Goal: Task Accomplishment & Management: Complete application form

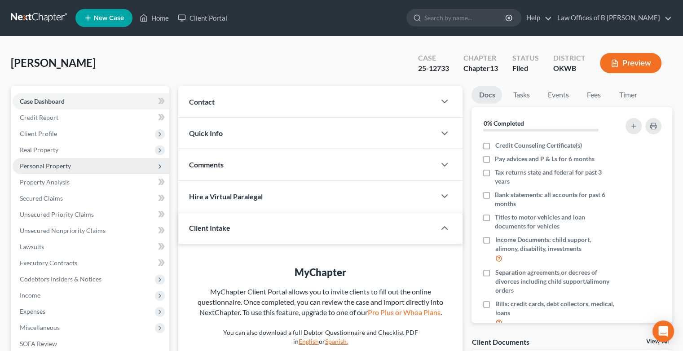
click at [72, 169] on span "Personal Property" at bounding box center [91, 166] width 157 height 16
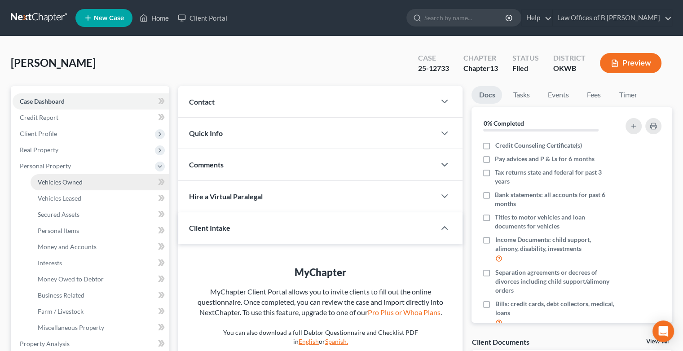
click at [83, 183] on link "Vehicles Owned" at bounding box center [100, 182] width 139 height 16
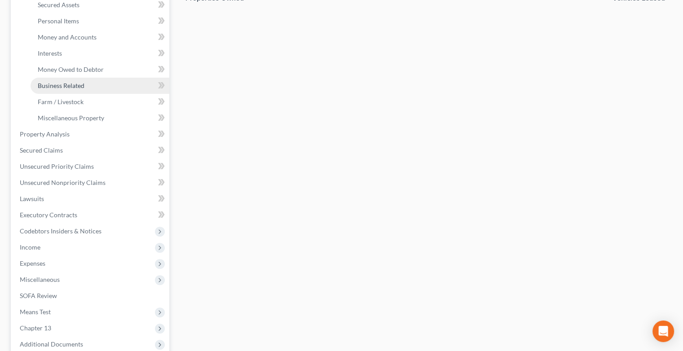
scroll to position [210, 0]
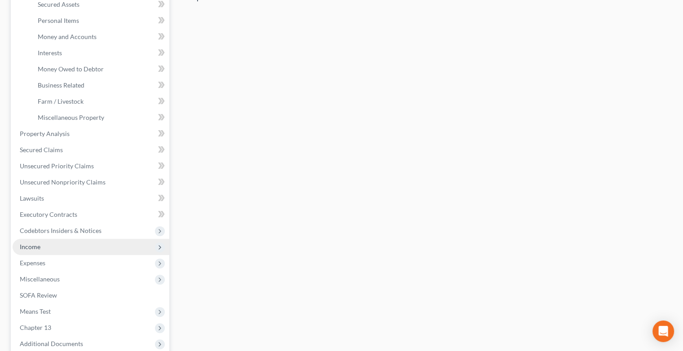
click at [23, 247] on span "Income" at bounding box center [30, 247] width 21 height 8
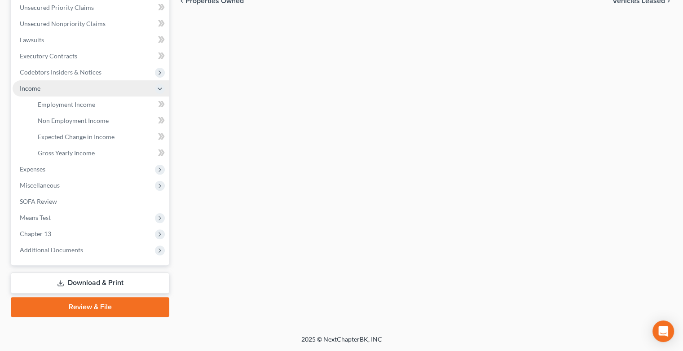
scroll to position [206, 0]
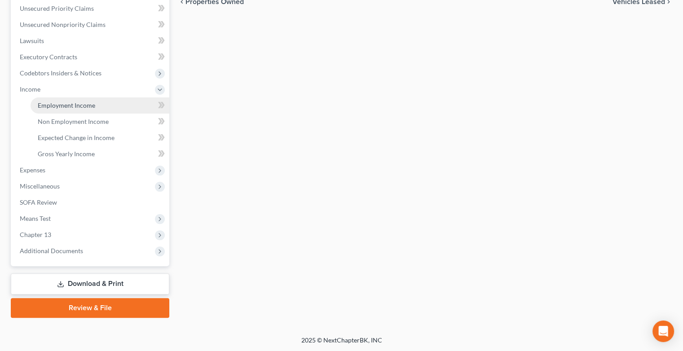
click at [64, 108] on span "Employment Income" at bounding box center [67, 106] width 58 height 8
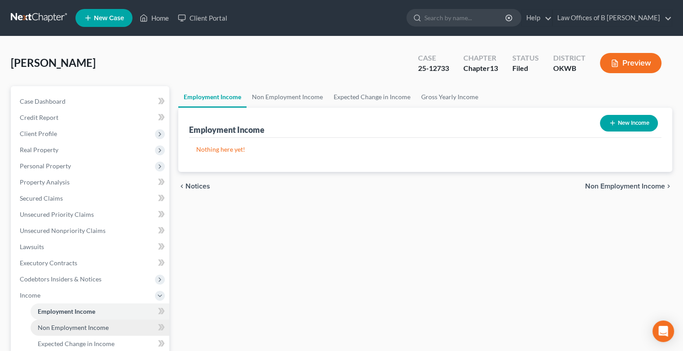
click at [89, 329] on span "Non Employment Income" at bounding box center [73, 328] width 71 height 8
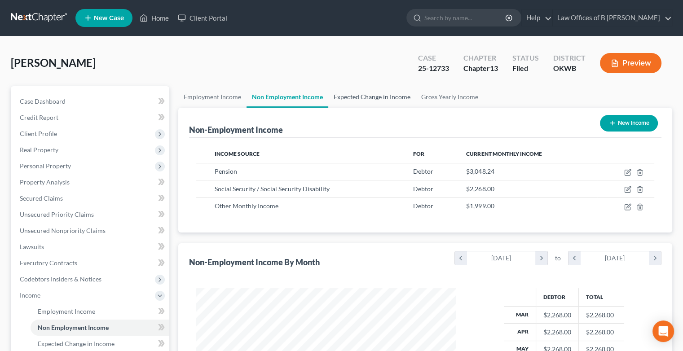
click at [377, 94] on link "Expected Change in Income" at bounding box center [372, 97] width 88 height 22
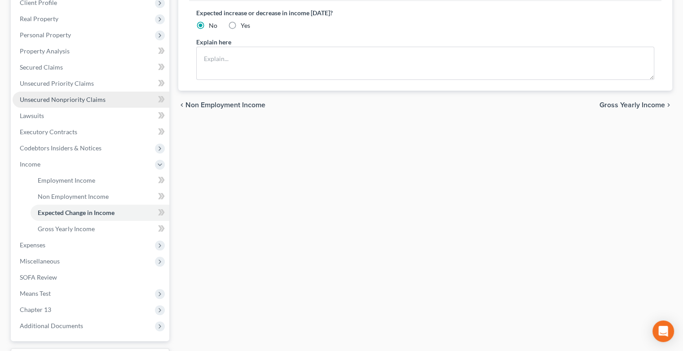
scroll to position [132, 0]
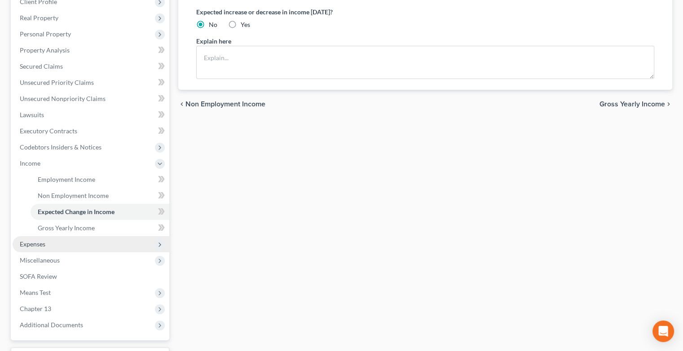
click at [23, 242] on span "Expenses" at bounding box center [33, 244] width 26 height 8
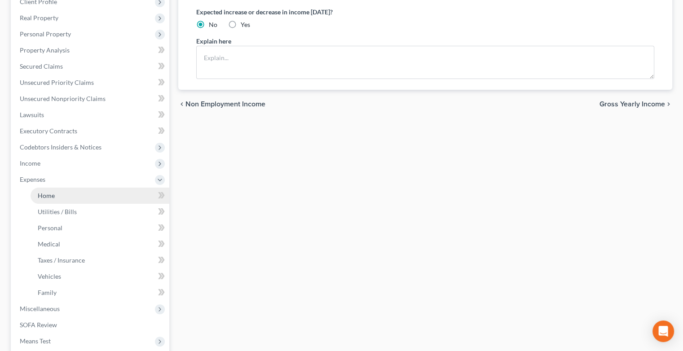
click at [57, 195] on link "Home" at bounding box center [100, 196] width 139 height 16
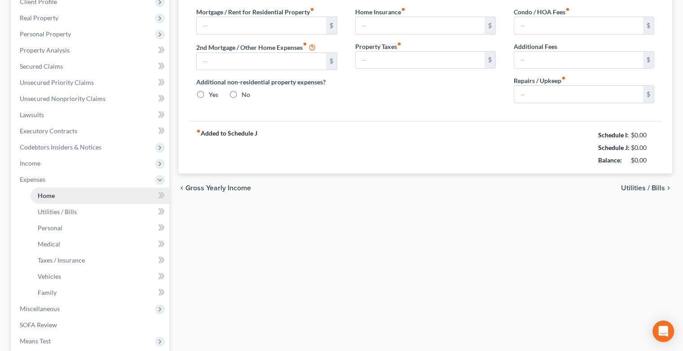
scroll to position [95, 0]
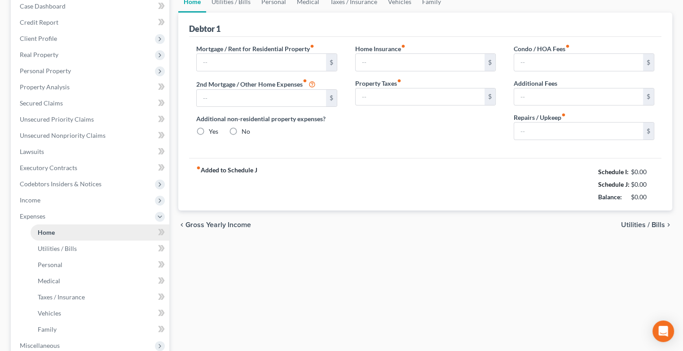
type input "0.00"
radio input "true"
type input "0.00"
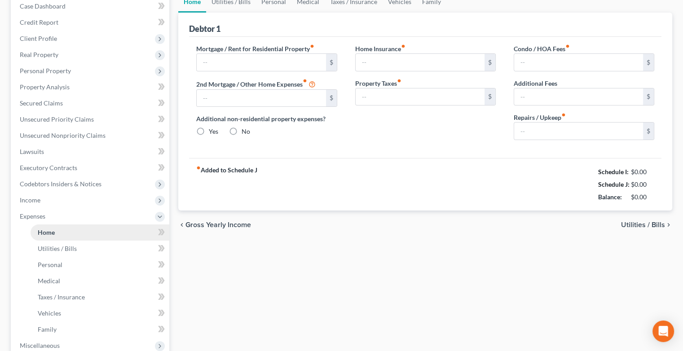
type input "0.00"
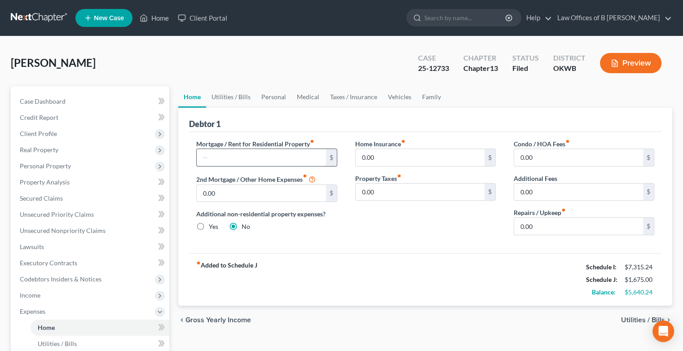
click at [282, 159] on input "text" at bounding box center [261, 157] width 129 height 17
type input "0.00"
click at [535, 158] on input "0.00" at bounding box center [578, 157] width 129 height 17
type input "2.00"
click at [234, 99] on link "Utilities / Bills" at bounding box center [231, 97] width 50 height 22
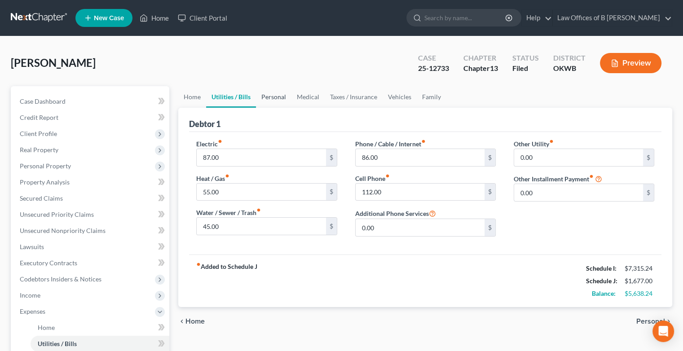
click at [271, 93] on link "Personal" at bounding box center [273, 97] width 35 height 22
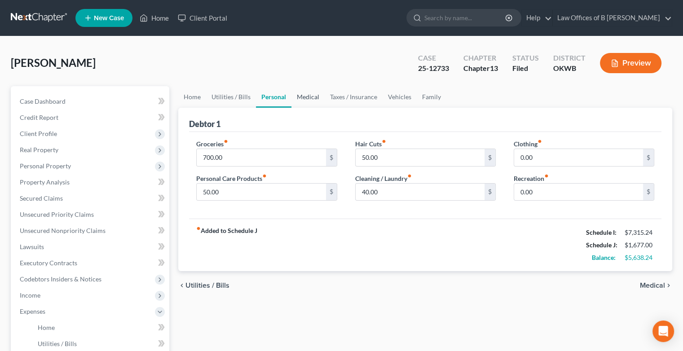
click at [308, 96] on link "Medical" at bounding box center [308, 97] width 33 height 22
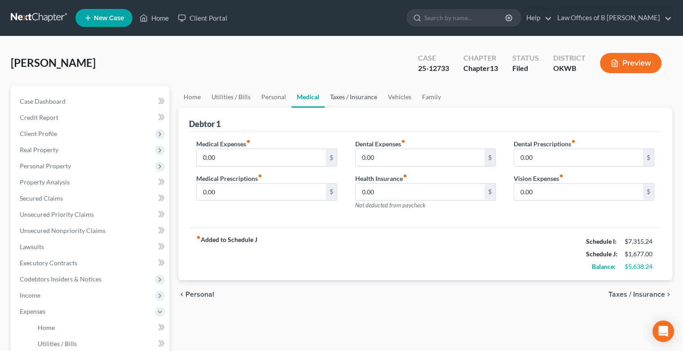
click at [349, 96] on link "Taxes / Insurance" at bounding box center [354, 97] width 58 height 22
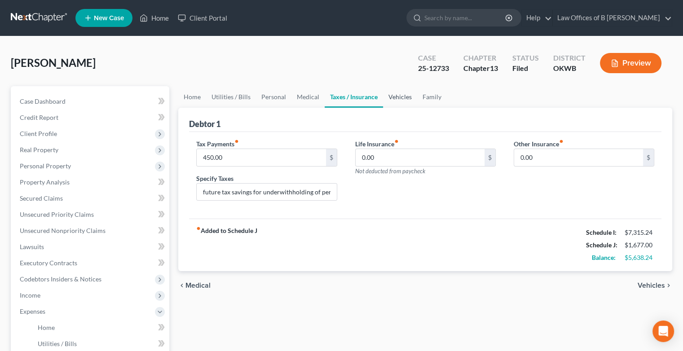
click at [392, 98] on link "Vehicles" at bounding box center [400, 97] width 34 height 22
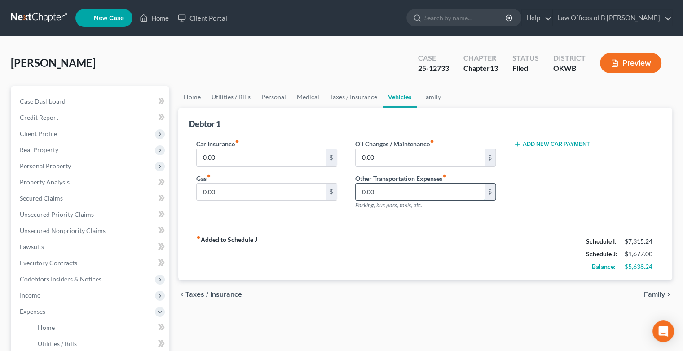
click at [404, 197] on input "0.00" at bounding box center [420, 192] width 129 height 17
type input "150.00"
click at [336, 100] on link "Taxes / Insurance" at bounding box center [354, 97] width 58 height 22
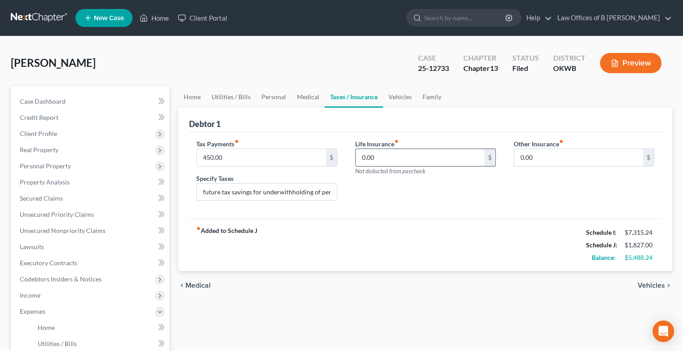
click at [376, 159] on input "0.00" at bounding box center [420, 157] width 129 height 17
type input "43"
click at [406, 285] on div "chevron_left Medical Vehicles chevron_right" at bounding box center [425, 285] width 494 height 29
click at [395, 97] on link "Vehicles" at bounding box center [400, 97] width 34 height 22
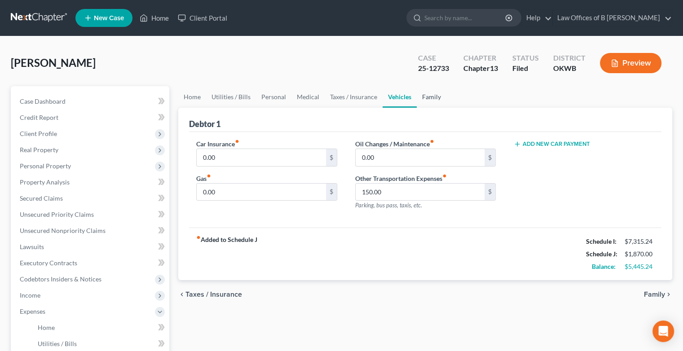
click at [426, 94] on link "Family" at bounding box center [432, 97] width 30 height 22
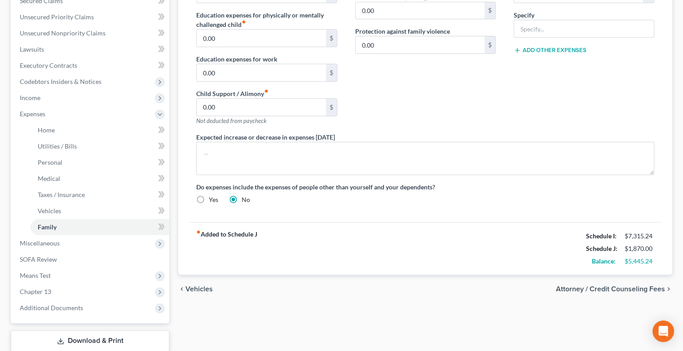
scroll to position [199, 0]
click at [23, 95] on span "Income" at bounding box center [30, 97] width 21 height 8
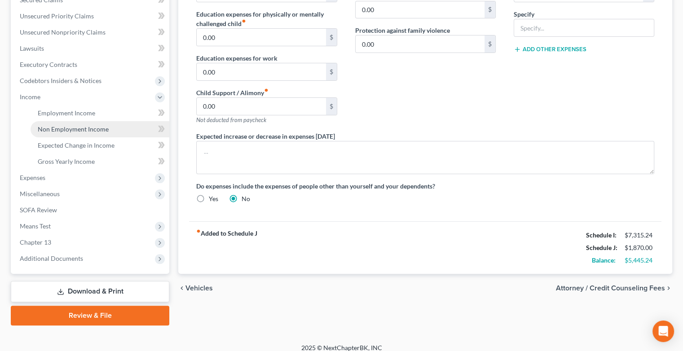
click at [64, 128] on span "Non Employment Income" at bounding box center [73, 129] width 71 height 8
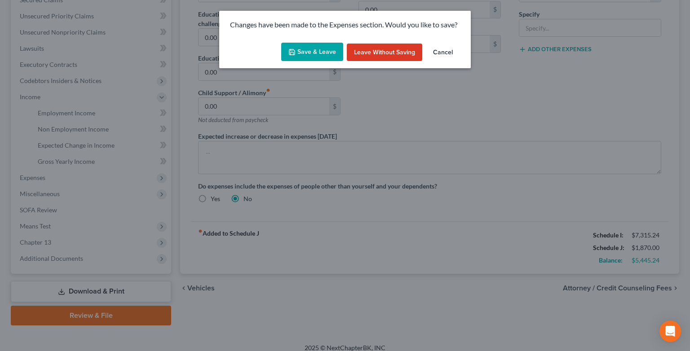
click at [333, 58] on button "Save & Leave" at bounding box center [312, 52] width 62 height 19
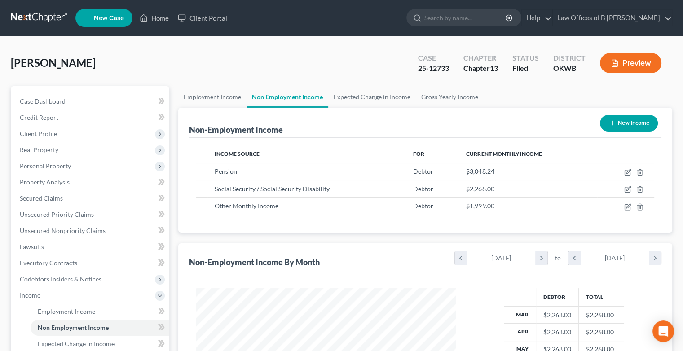
click at [622, 72] on button "Preview" at bounding box center [631, 63] width 62 height 20
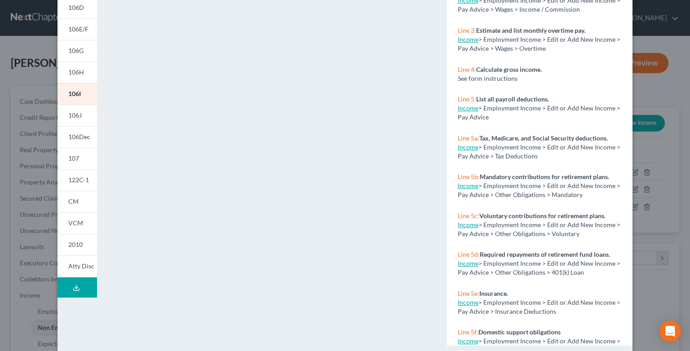
scroll to position [155, 0]
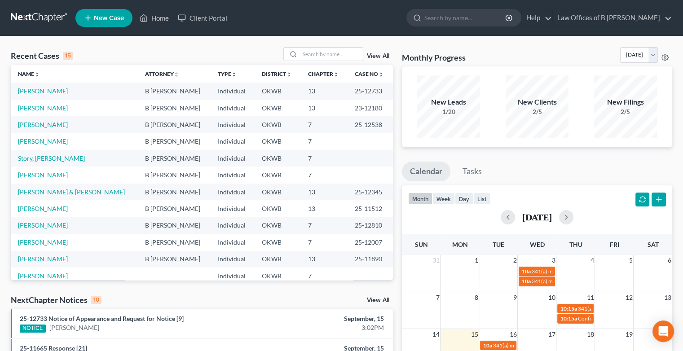
click at [42, 92] on link "[PERSON_NAME]" at bounding box center [43, 91] width 50 height 8
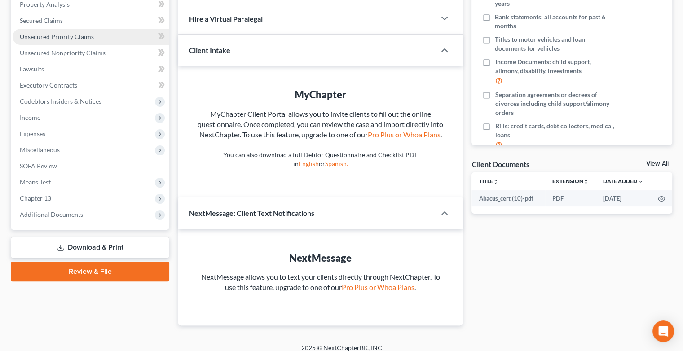
scroll to position [186, 0]
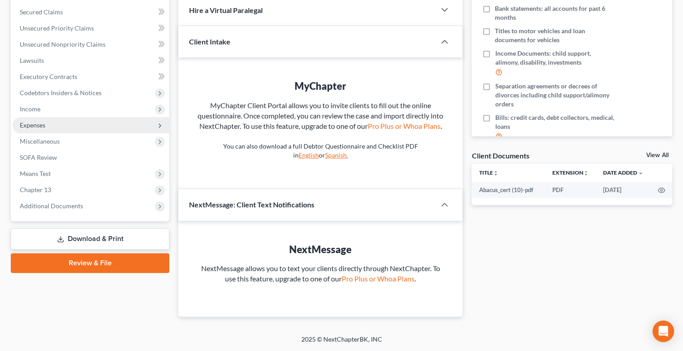
click at [162, 128] on icon at bounding box center [159, 125] width 7 height 7
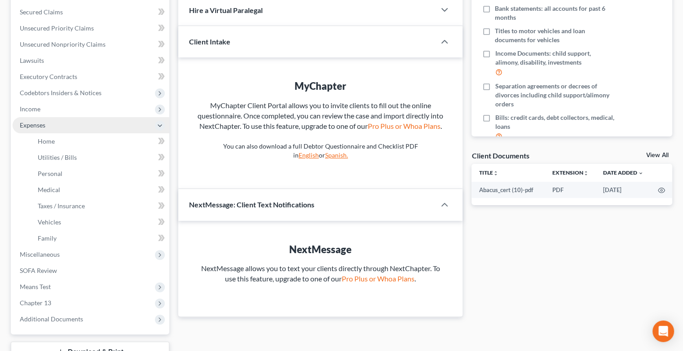
click at [75, 126] on span "Expenses" at bounding box center [91, 125] width 157 height 16
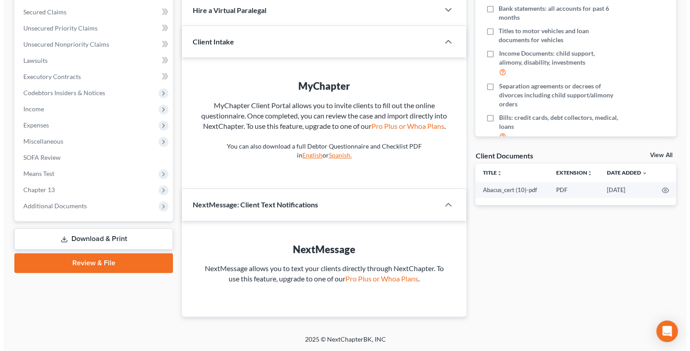
scroll to position [0, 0]
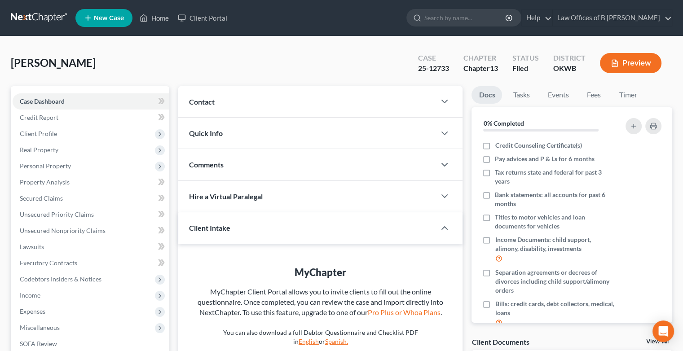
click at [642, 62] on button "Preview" at bounding box center [631, 63] width 62 height 20
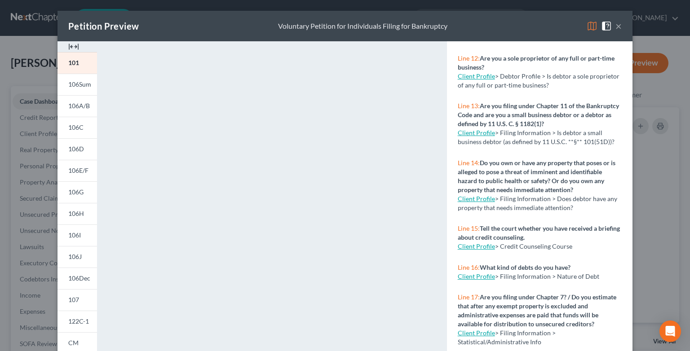
click at [616, 25] on button "×" at bounding box center [619, 26] width 6 height 11
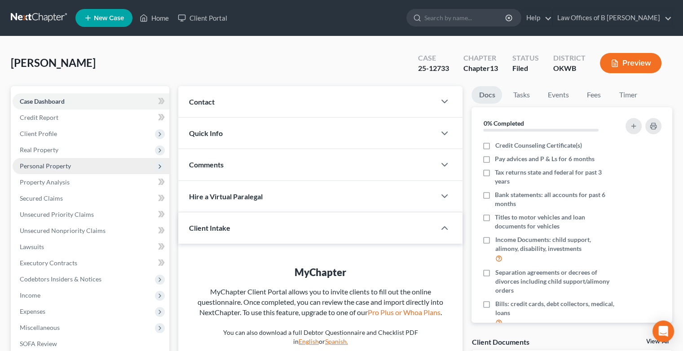
drag, startPoint x: 53, startPoint y: 168, endPoint x: 33, endPoint y: 165, distance: 20.5
drag, startPoint x: 33, startPoint y: 165, endPoint x: 26, endPoint y: 164, distance: 7.3
click at [26, 164] on span "Personal Property" at bounding box center [45, 166] width 51 height 8
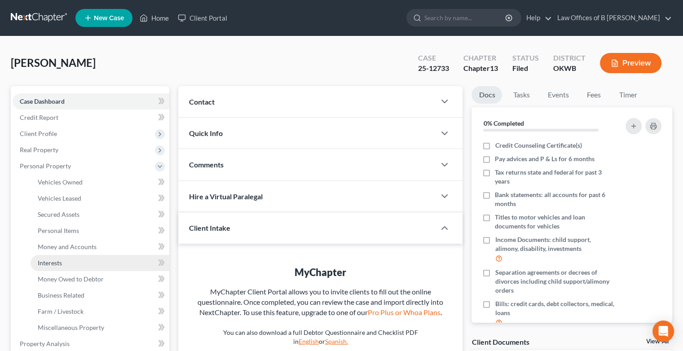
click at [65, 265] on link "Interests" at bounding box center [100, 263] width 139 height 16
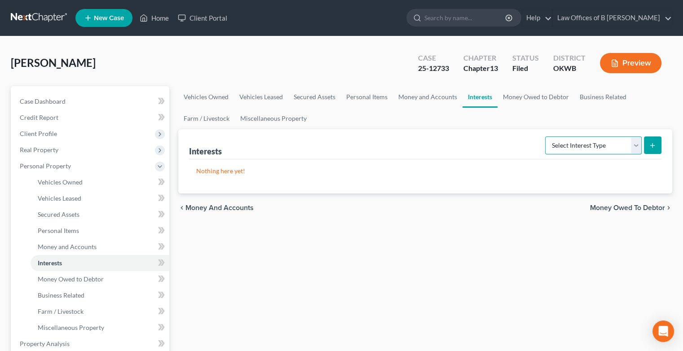
click at [631, 148] on select "Select Interest Type 401K Annuity Bond Education IRA Government Bond Government…" at bounding box center [593, 146] width 97 height 18
select select "annuity"
click at [546, 137] on select "Select Interest Type 401K Annuity Bond Education IRA Government Bond Government…" at bounding box center [593, 146] width 97 height 18
click at [656, 144] on icon "submit" at bounding box center [652, 145] width 7 height 7
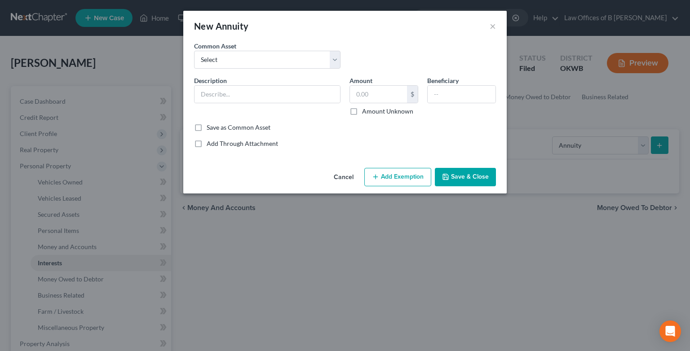
click at [341, 62] on div "Common Asset Select TIAA Pacific Life Insurance Co US Office of Personal Manage…" at bounding box center [267, 54] width 155 height 27
click at [336, 62] on select "Select TIAA Pacific Life Insurance Co US Office of Personal Management" at bounding box center [267, 60] width 146 height 18
click at [372, 39] on div "New Annuity ×" at bounding box center [345, 26] width 324 height 31
click at [223, 93] on input "text" at bounding box center [268, 94] width 146 height 17
type input "Civil Service Retirement Annuity (late husband)"
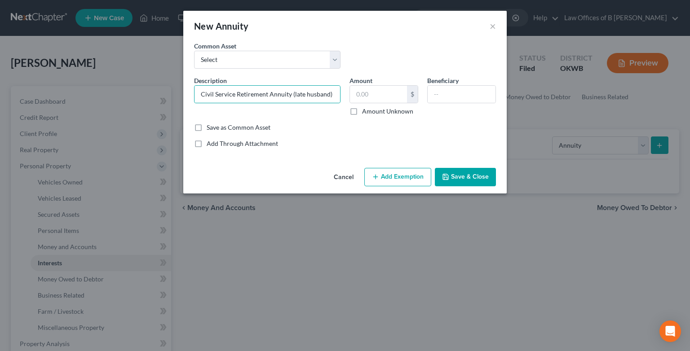
click at [362, 111] on label "Amount Unknown" at bounding box center [387, 111] width 51 height 9
click at [366, 111] on input "Amount Unknown" at bounding box center [369, 110] width 6 height 6
checkbox input "true"
click at [447, 91] on input "text" at bounding box center [462, 94] width 68 height 17
click at [447, 91] on input "D" at bounding box center [462, 94] width 68 height 17
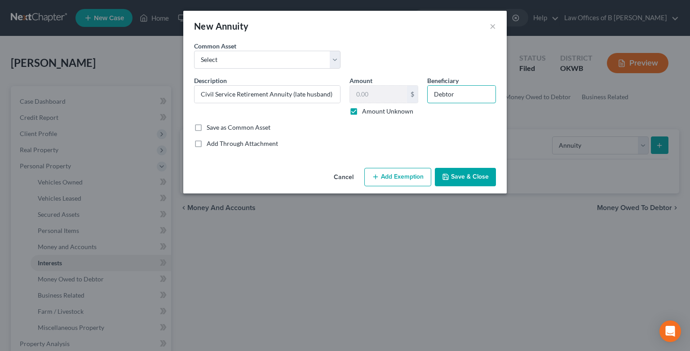
type input "Debtor"
click at [417, 177] on button "Add Exemption" at bounding box center [397, 177] width 67 height 19
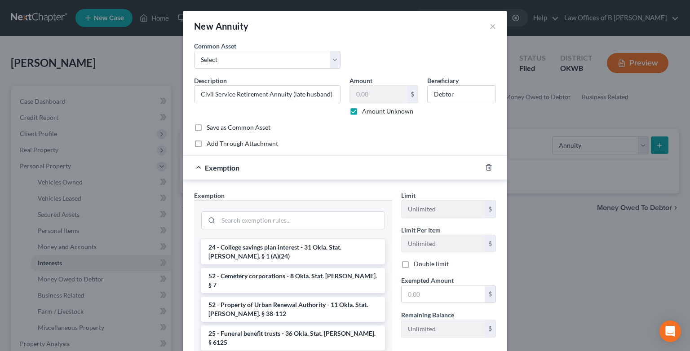
scroll to position [826, 0]
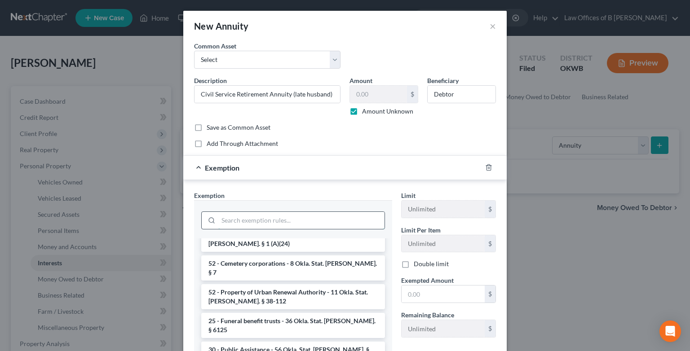
click at [290, 219] on input "search" at bounding box center [301, 220] width 166 height 17
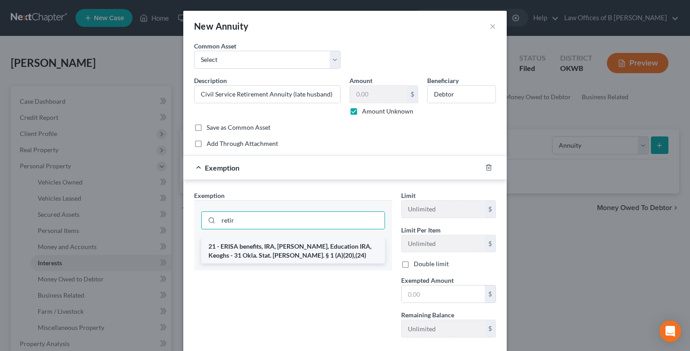
click at [284, 244] on li "21 - ERISA benefits, IRA, [PERSON_NAME], Education IRA, Keoghs - 31 Okla. Stat.…" at bounding box center [293, 251] width 184 height 25
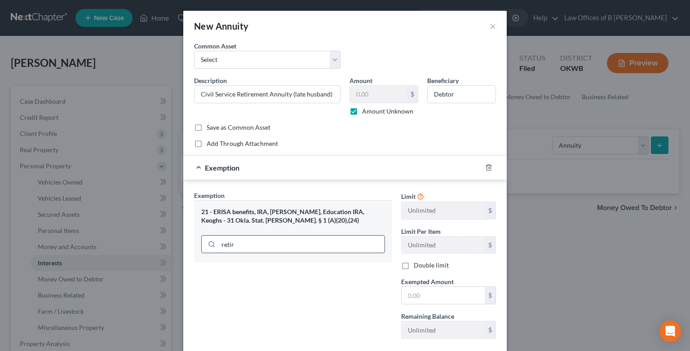
click at [245, 245] on input "retir" at bounding box center [301, 244] width 166 height 17
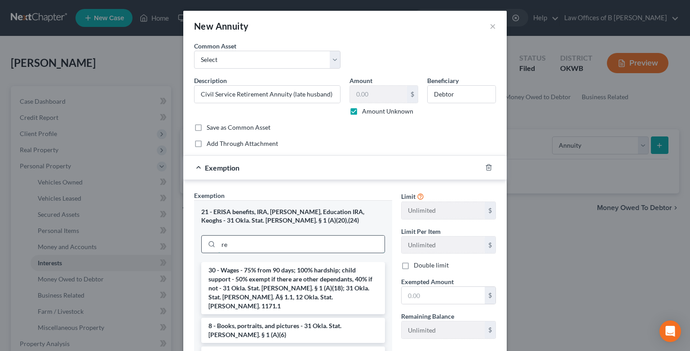
type input "r"
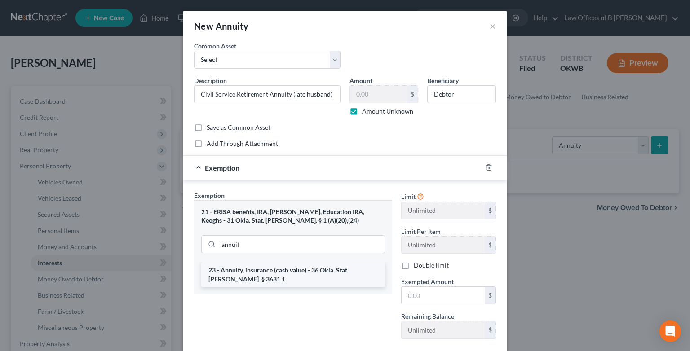
click at [277, 270] on li "23 - Annuity, insurance (cash value) - 36 Okla. Stat. [PERSON_NAME]. § 3631.1" at bounding box center [293, 274] width 184 height 25
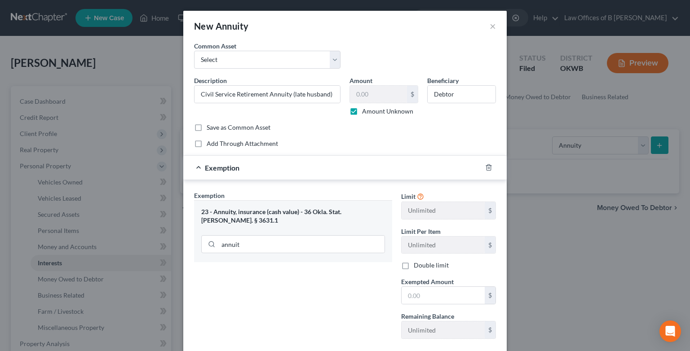
click at [286, 214] on div "23 - Annuity, insurance (cash value) - 36 Okla. Stat. [PERSON_NAME]. § 3631.1" at bounding box center [293, 216] width 184 height 17
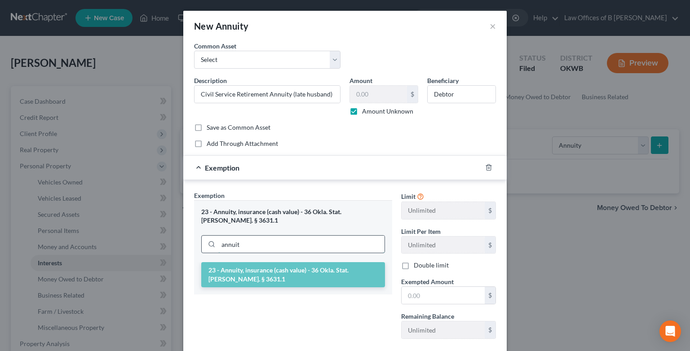
click at [251, 236] on input "annuit" at bounding box center [301, 244] width 166 height 17
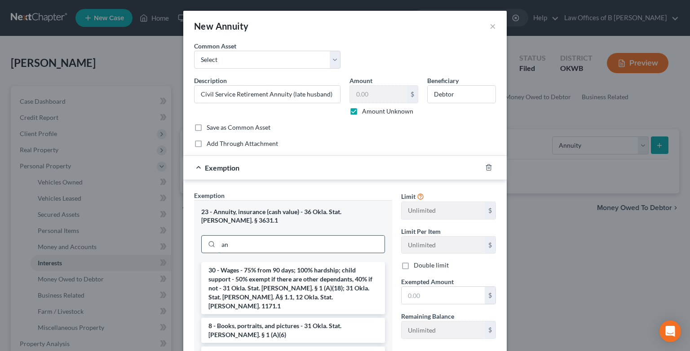
type input "a"
type input "R"
type input "4"
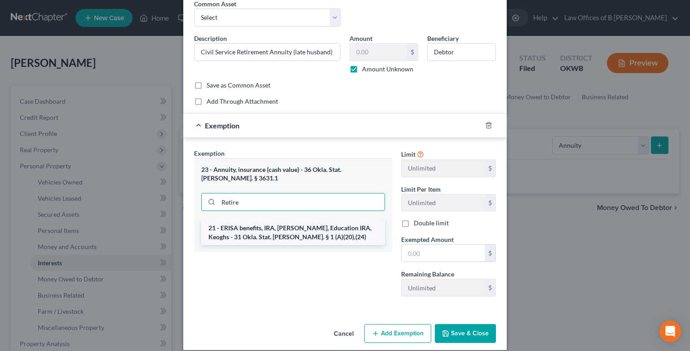
scroll to position [50, 0]
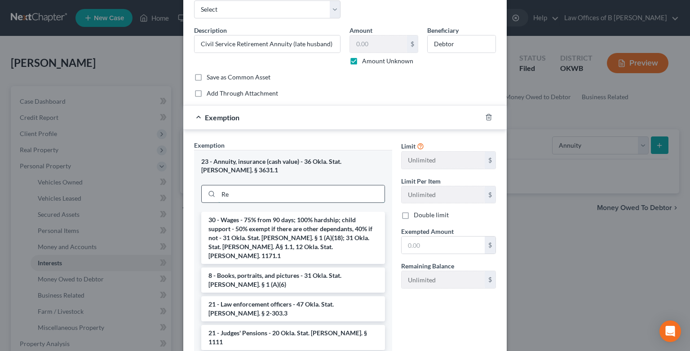
type input "R"
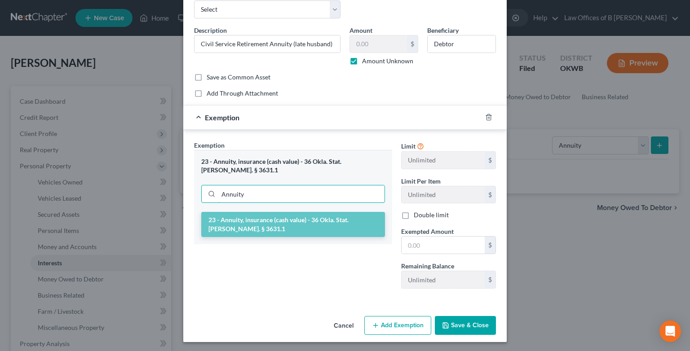
type input "Annuity"
click at [278, 163] on div "23 - Annuity, insurance (cash value) - 36 Okla. Stat. [PERSON_NAME]. § 3631.1" at bounding box center [293, 166] width 184 height 17
click at [336, 162] on div "23 - Annuity, insurance (cash value) - 36 Okla. Stat. [PERSON_NAME]. § 3631.1" at bounding box center [293, 166] width 184 height 17
click at [291, 212] on li "23 - Annuity, insurance (cash value) - 36 Okla. Stat. [PERSON_NAME]. § 3631.1" at bounding box center [293, 224] width 184 height 25
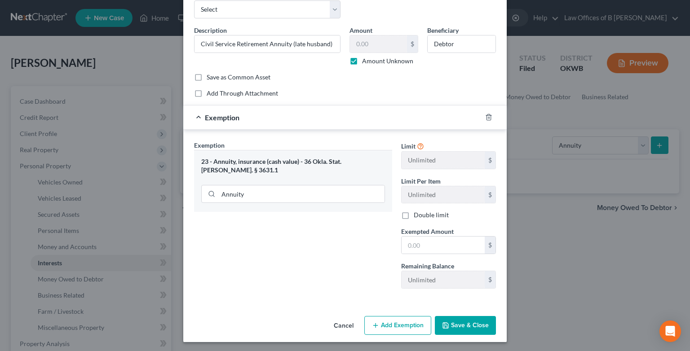
click at [286, 162] on div "23 - Annuity, insurance (cash value) - 36 Okla. Stat. [PERSON_NAME]. § 3631.1" at bounding box center [293, 166] width 184 height 17
click at [456, 326] on button "Save & Close" at bounding box center [465, 325] width 61 height 19
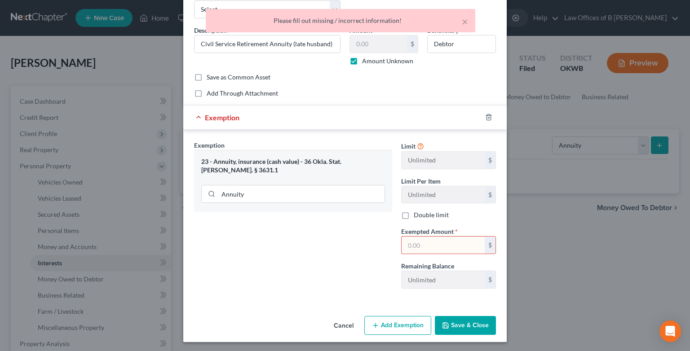
click at [428, 244] on input "text" at bounding box center [443, 245] width 83 height 17
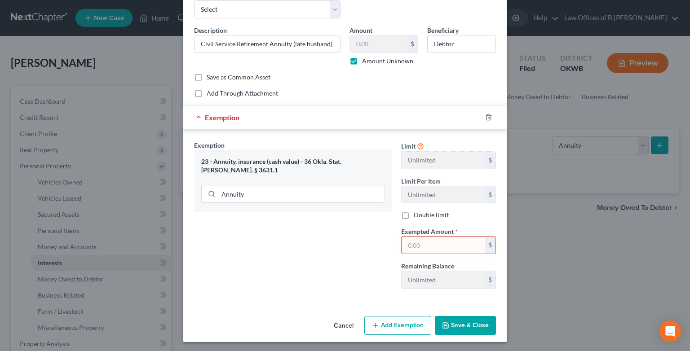
click at [550, 293] on div "New Annuity × An exemption set must first be selected from the Filing Informati…" at bounding box center [345, 175] width 690 height 351
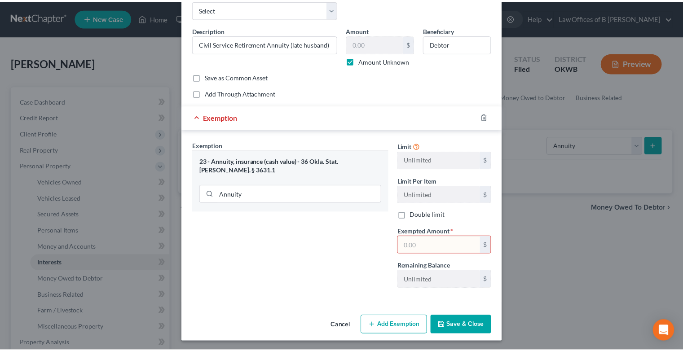
scroll to position [0, 0]
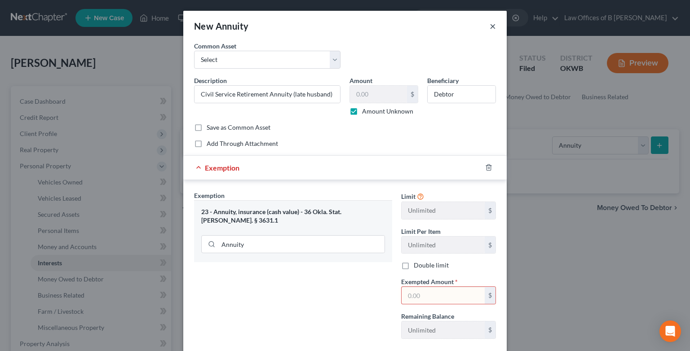
click at [490, 27] on button "×" at bounding box center [493, 26] width 6 height 11
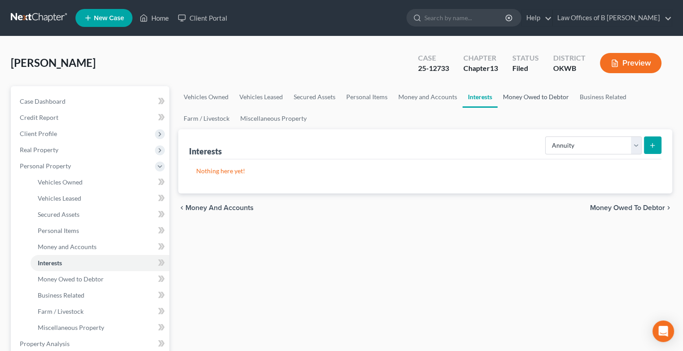
click at [523, 95] on link "Money Owed to Debtor" at bounding box center [536, 97] width 77 height 22
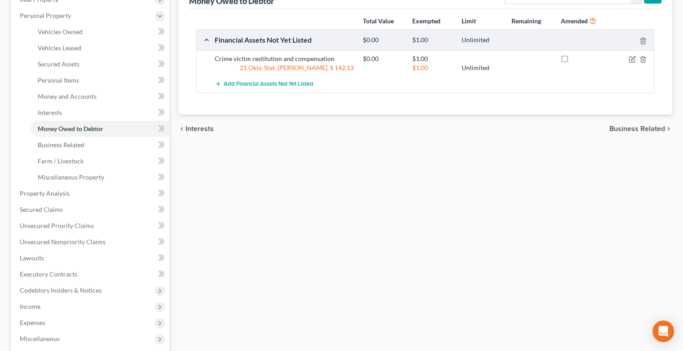
scroll to position [151, 0]
click at [631, 58] on icon "button" at bounding box center [632, 58] width 7 height 7
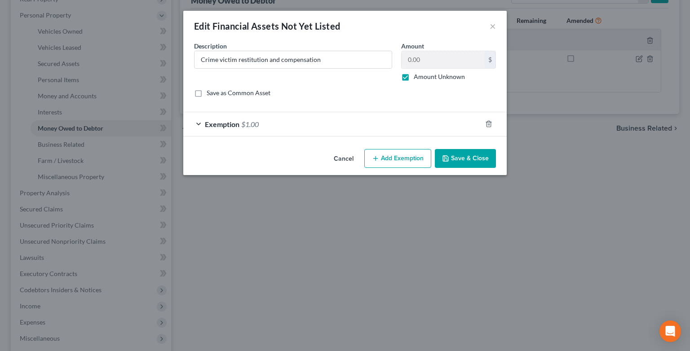
click at [455, 160] on button "Save & Close" at bounding box center [465, 158] width 61 height 19
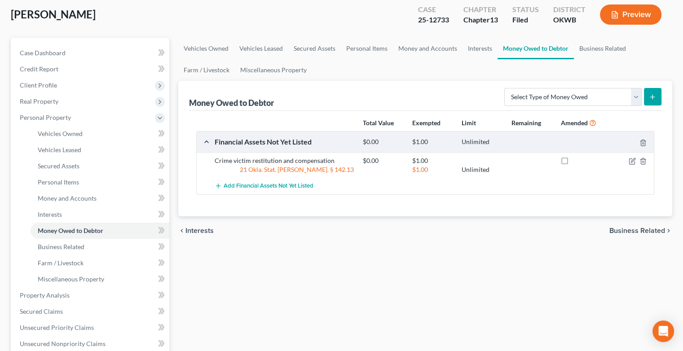
scroll to position [0, 0]
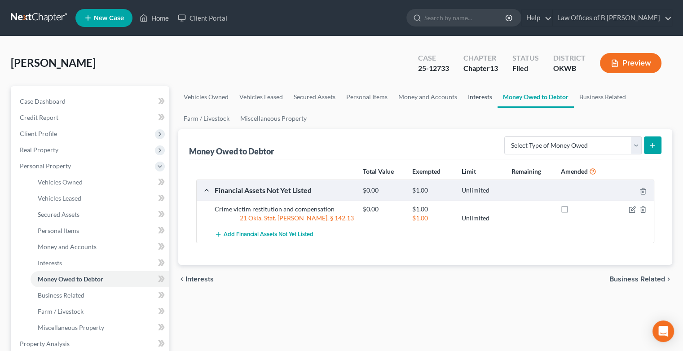
click at [474, 99] on link "Interests" at bounding box center [480, 97] width 35 height 22
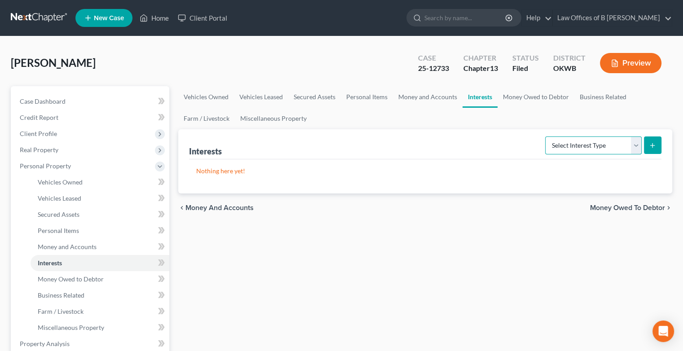
click at [636, 145] on select "Select Interest Type 401K Annuity Bond Education IRA Government Bond Government…" at bounding box center [593, 146] width 97 height 18
click at [546, 137] on select "Select Interest Type 401K Annuity Bond Education IRA Government Bond Government…" at bounding box center [593, 146] width 97 height 18
click at [636, 145] on select "Select Interest Type 401K Annuity Bond Education IRA Government Bond Government…" at bounding box center [593, 146] width 97 height 18
select select "other_retirement_plan"
click at [546, 137] on select "Select Interest Type 401K Annuity Bond Education IRA Government Bond Government…" at bounding box center [593, 146] width 97 height 18
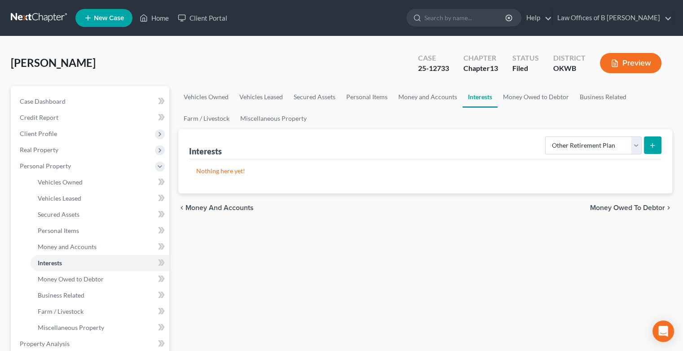
click at [653, 146] on icon "submit" at bounding box center [652, 145] width 7 height 7
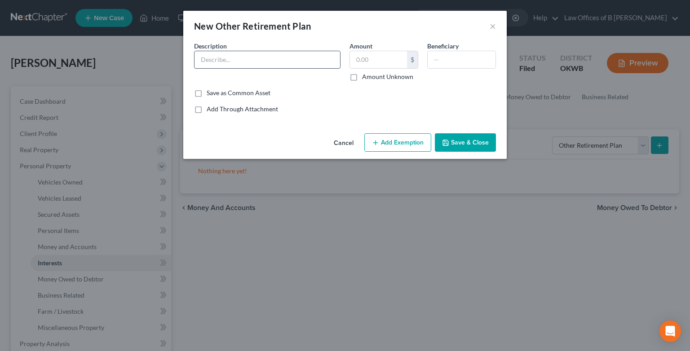
click at [306, 61] on input "text" at bounding box center [268, 59] width 146 height 17
type input "Civil Service Retirement Annuity (late husband)"
click at [379, 57] on input "text" at bounding box center [378, 59] width 57 height 17
click at [362, 77] on label "Amount Unknown" at bounding box center [387, 76] width 51 height 9
click at [366, 77] on input "Amount Unknown" at bounding box center [369, 75] width 6 height 6
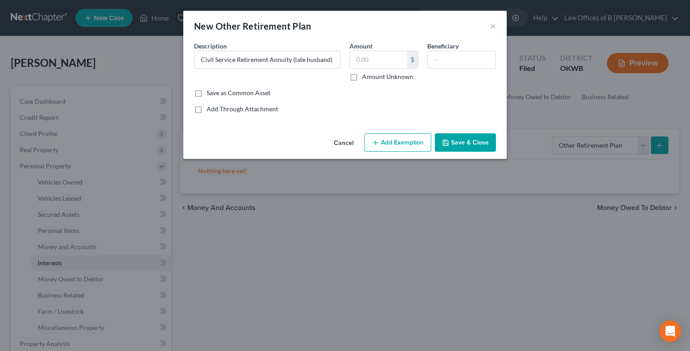
checkbox input "true"
click at [376, 143] on icon "button" at bounding box center [375, 142] width 7 height 7
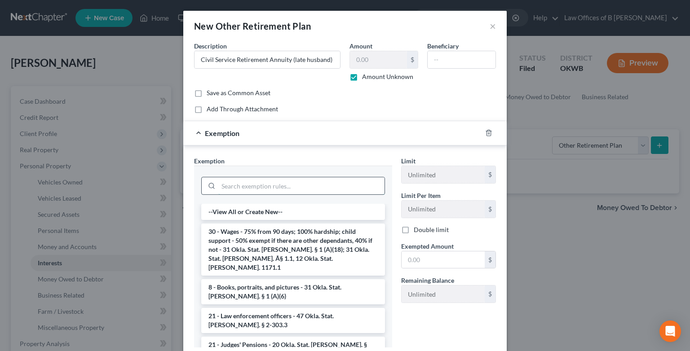
click at [286, 188] on input "search" at bounding box center [301, 185] width 166 height 17
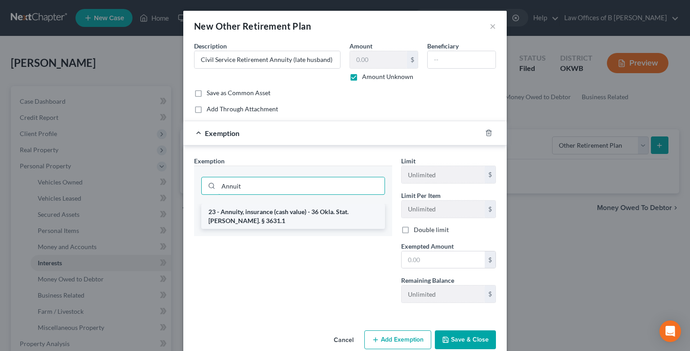
type input "Annuit"
click at [237, 218] on li "23 - Annuity, insurance (cash value) - 36 Okla. Stat. [PERSON_NAME]. § 3631.1" at bounding box center [293, 216] width 184 height 25
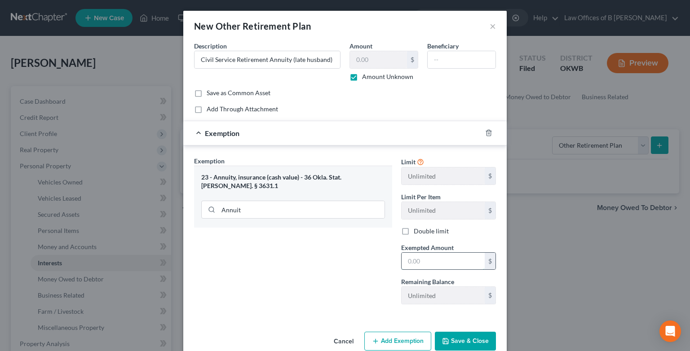
click at [428, 262] on input "text" at bounding box center [443, 261] width 83 height 17
type input "1.0"
click at [467, 334] on button "Save & Close" at bounding box center [465, 341] width 61 height 19
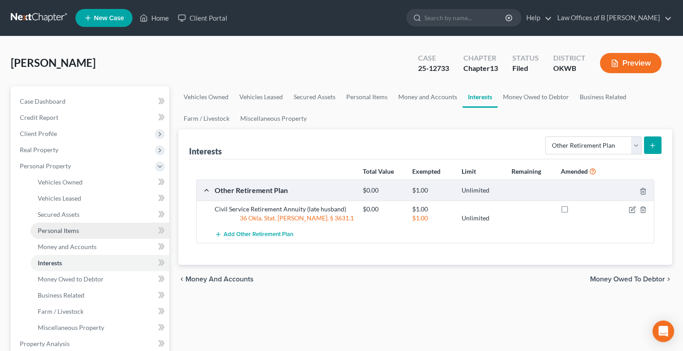
click at [75, 235] on link "Personal Items" at bounding box center [100, 231] width 139 height 16
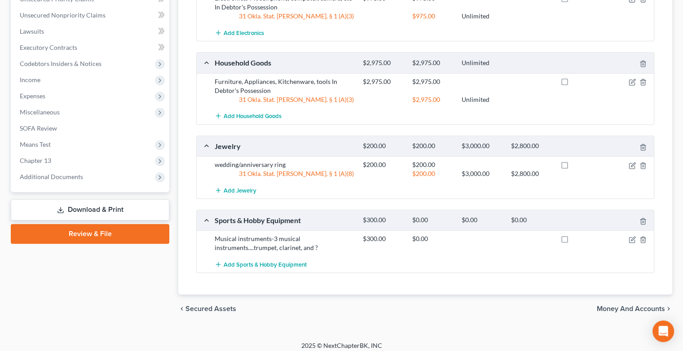
scroll to position [381, 0]
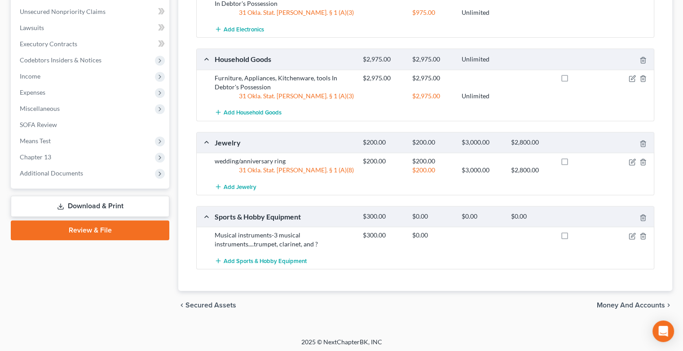
click at [607, 302] on span "Money and Accounts" at bounding box center [631, 305] width 68 height 7
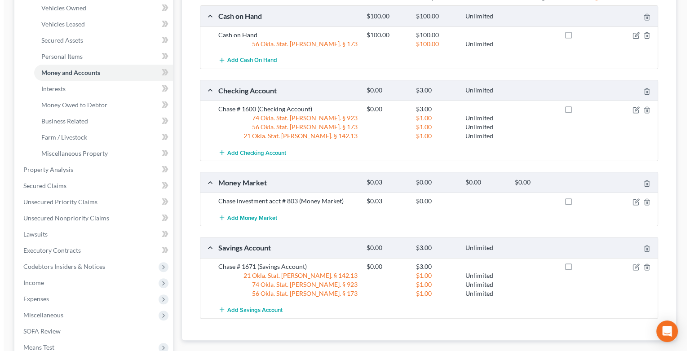
scroll to position [178, 0]
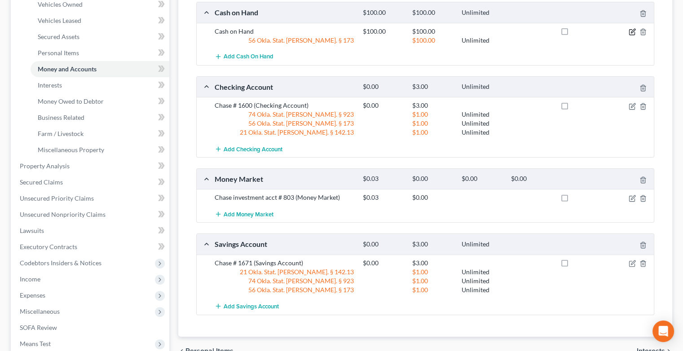
click at [631, 31] on icon "button" at bounding box center [633, 31] width 4 height 4
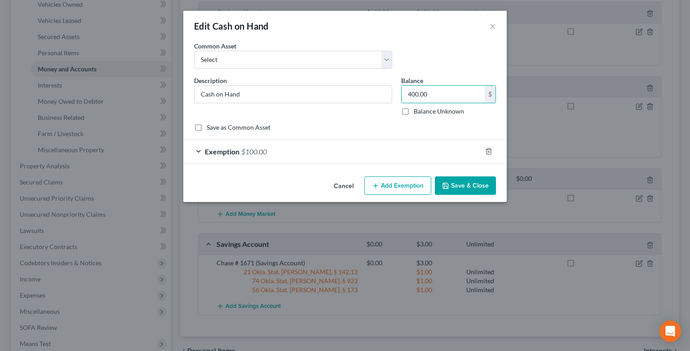
type input "400.00"
click at [231, 154] on span "Exemption" at bounding box center [222, 151] width 35 height 9
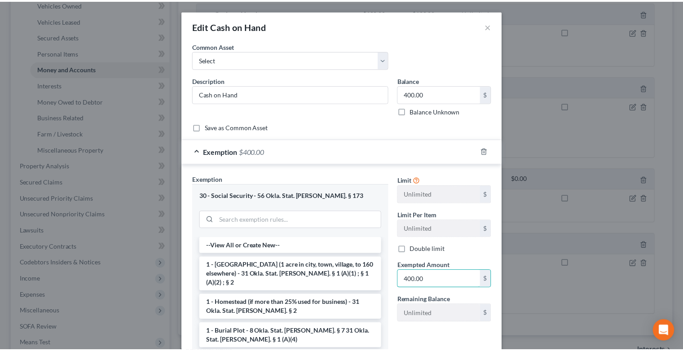
scroll to position [93, 0]
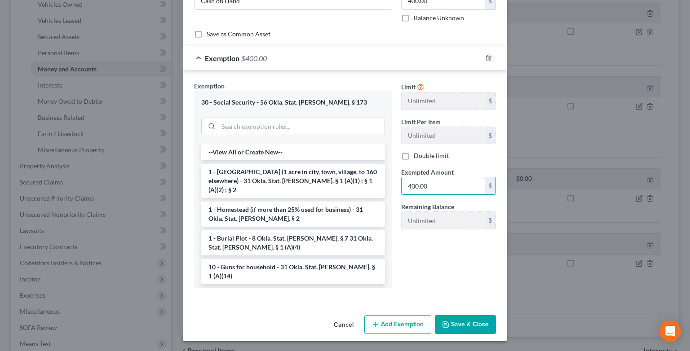
type input "400.00"
click at [466, 328] on button "Save & Close" at bounding box center [465, 324] width 61 height 19
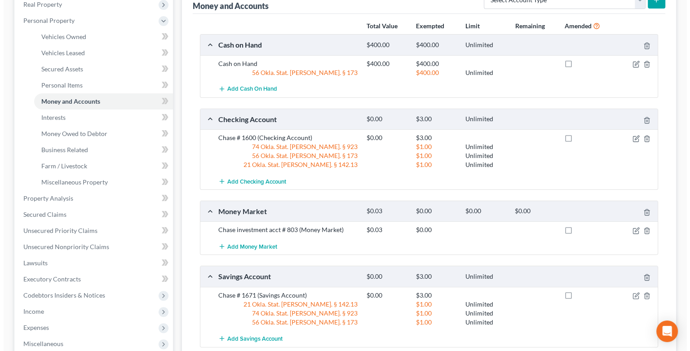
scroll to position [147, 0]
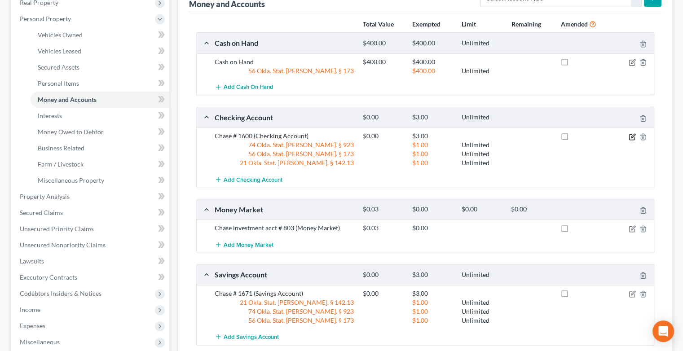
click at [630, 136] on icon "button" at bounding box center [632, 136] width 7 height 7
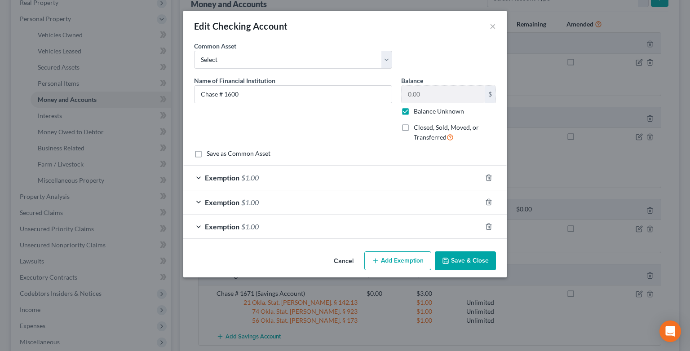
click at [414, 110] on label "Balance Unknown" at bounding box center [439, 111] width 50 height 9
click at [417, 110] on input "Balance Unknown" at bounding box center [420, 110] width 6 height 6
checkbox input "false"
click at [435, 92] on input "0.00" at bounding box center [443, 94] width 83 height 17
type input "3,899.16"
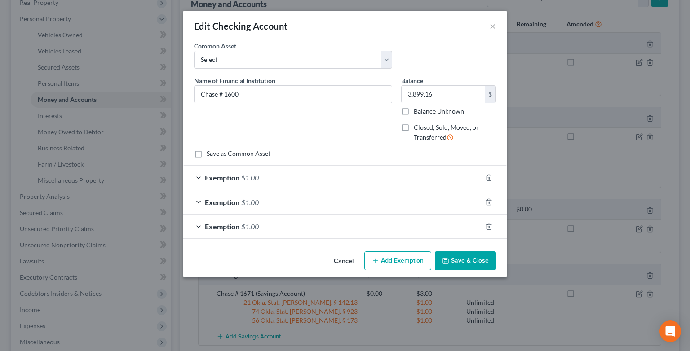
click at [200, 180] on div "Exemption $1.00" at bounding box center [332, 178] width 298 height 24
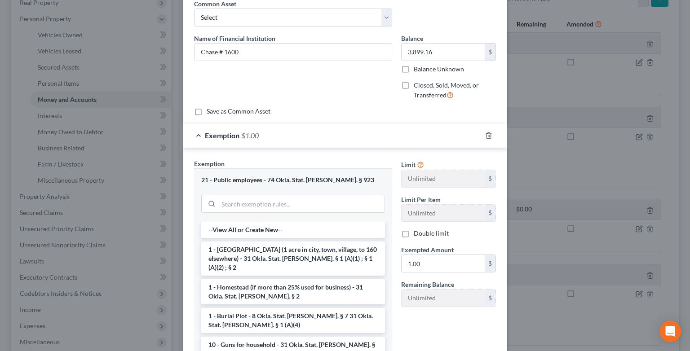
scroll to position [47, 0]
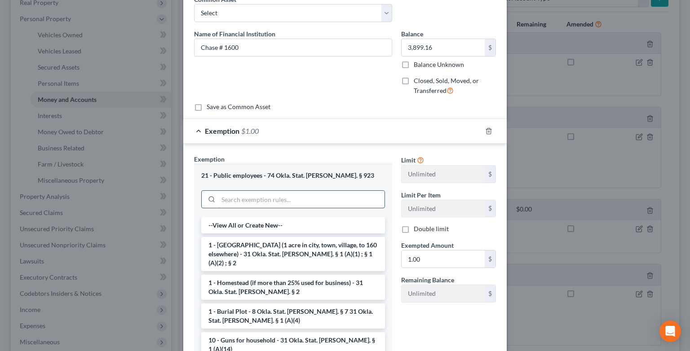
click at [268, 196] on input "search" at bounding box center [301, 199] width 166 height 17
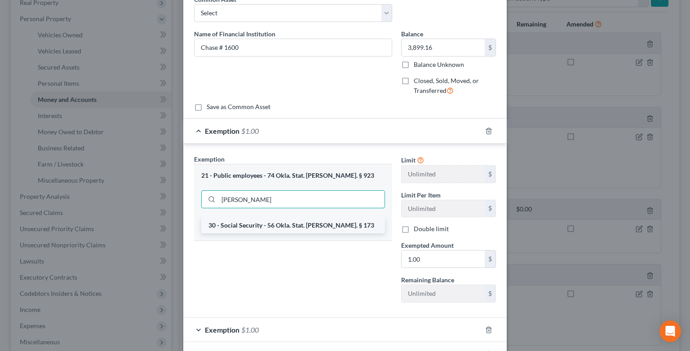
type input "[PERSON_NAME]"
click at [254, 226] on li "30 - Social Security - 56 Okla. Stat. [PERSON_NAME]. § 173" at bounding box center [293, 225] width 184 height 16
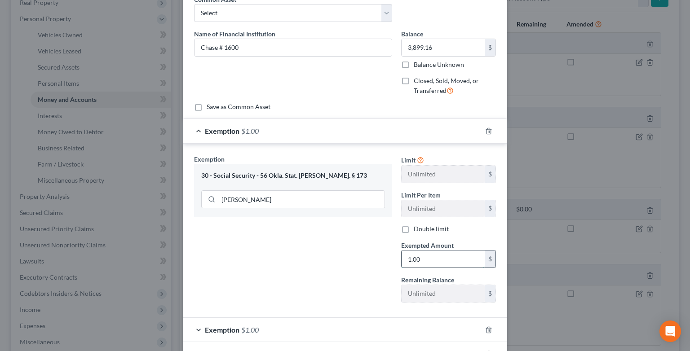
click at [431, 263] on input "1.00" at bounding box center [443, 259] width 83 height 17
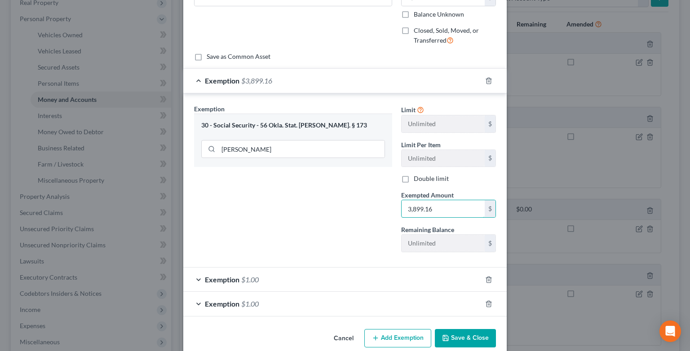
scroll to position [110, 0]
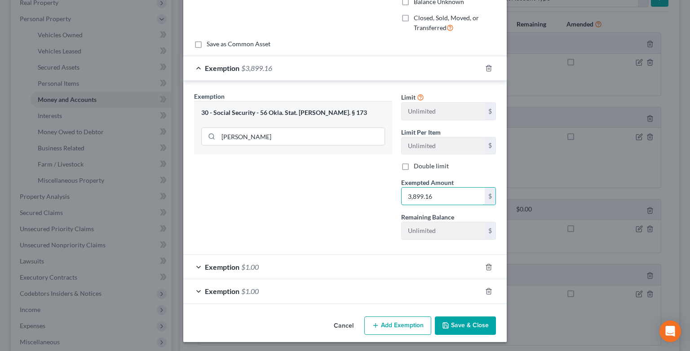
type input "3,899.16"
click at [194, 265] on div "Exemption $1.00" at bounding box center [332, 267] width 298 height 24
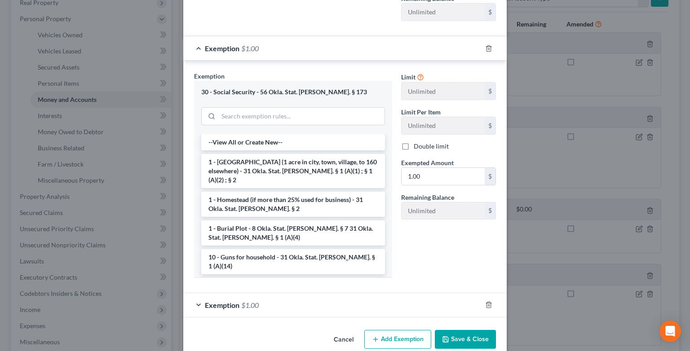
scroll to position [342, 0]
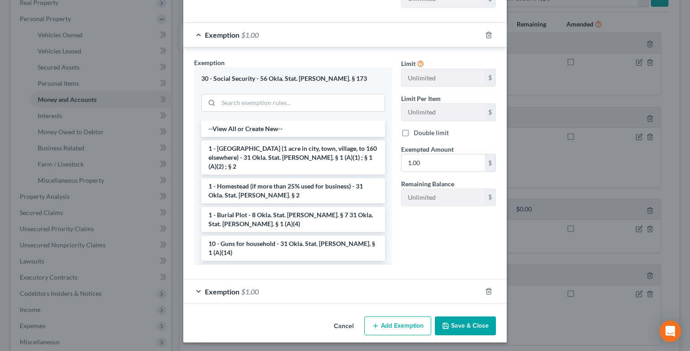
click at [194, 293] on div "Exemption $1.00" at bounding box center [332, 292] width 298 height 24
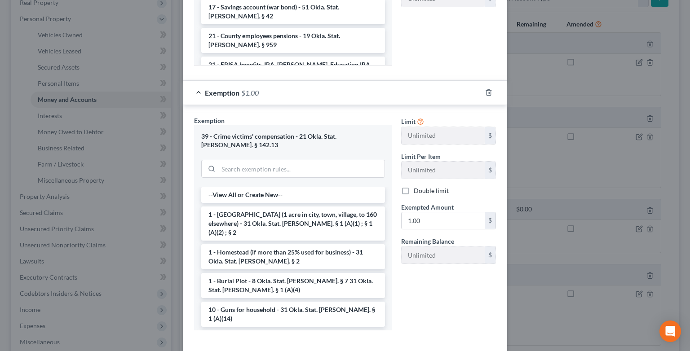
scroll to position [574, 0]
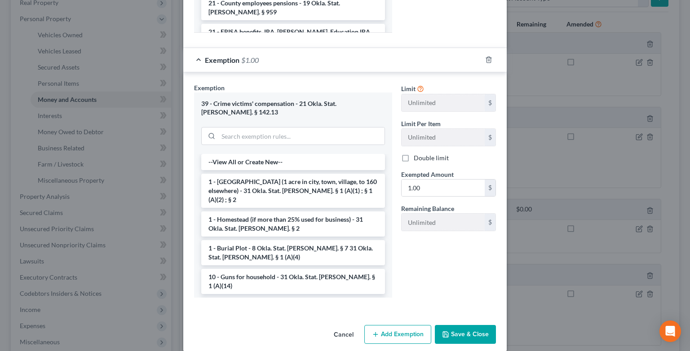
click at [455, 326] on button "Save & Close" at bounding box center [465, 334] width 61 height 19
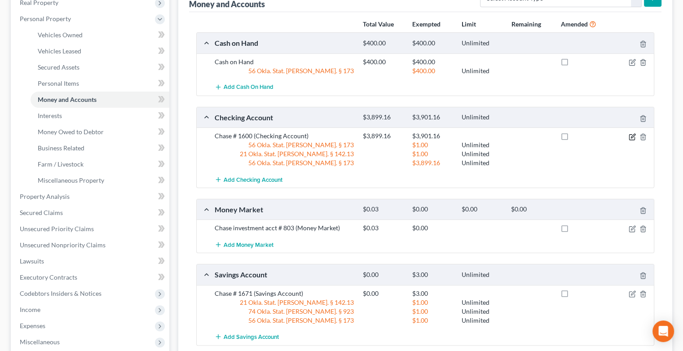
click at [633, 137] on icon "button" at bounding box center [632, 136] width 7 height 7
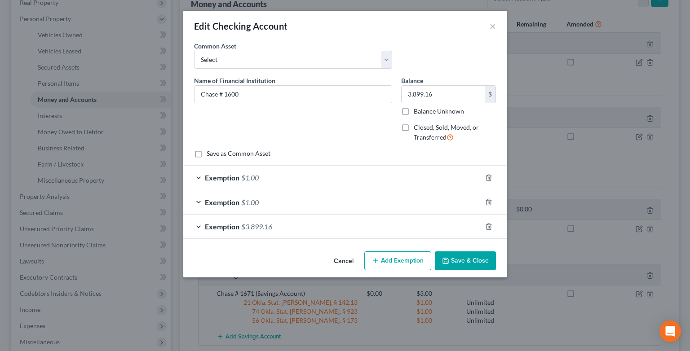
click at [200, 179] on div "Exemption $1.00" at bounding box center [332, 178] width 298 height 24
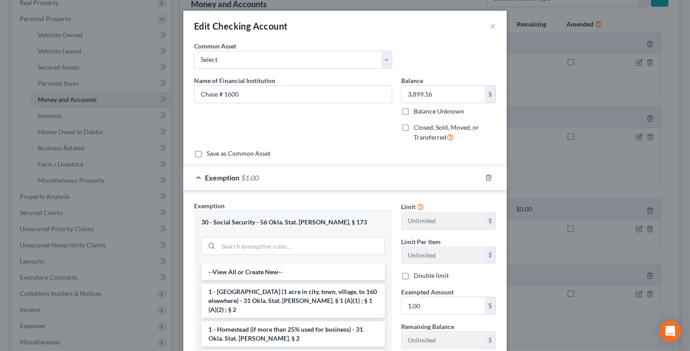
click at [200, 179] on div "Exemption $1.00" at bounding box center [332, 178] width 298 height 24
click at [490, 178] on div at bounding box center [494, 178] width 25 height 14
click at [486, 177] on icon "button" at bounding box center [488, 177] width 7 height 7
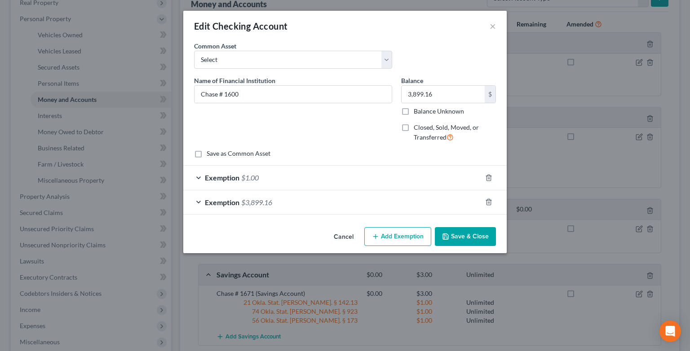
click at [203, 182] on div "Exemption $1.00" at bounding box center [332, 178] width 298 height 24
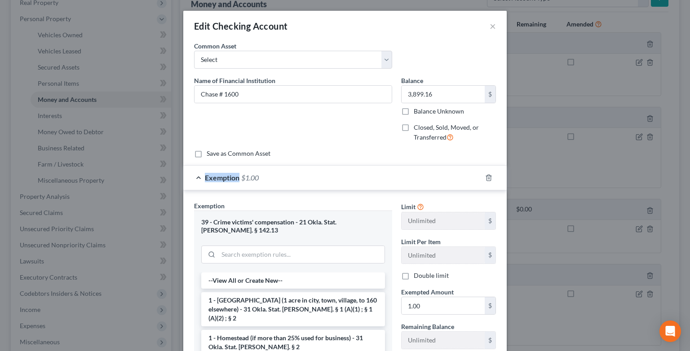
click at [203, 182] on div "Exemption $1.00" at bounding box center [332, 178] width 298 height 24
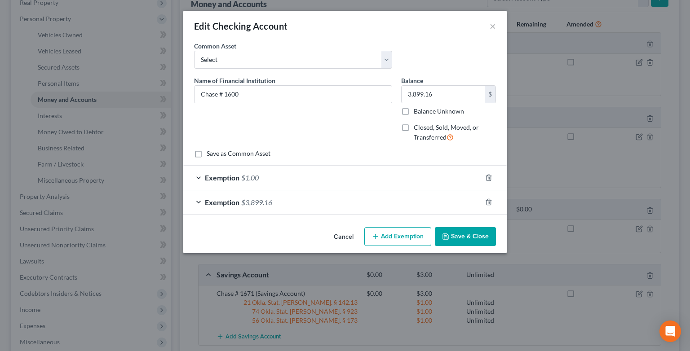
drag, startPoint x: 203, startPoint y: 182, endPoint x: 280, endPoint y: 177, distance: 77.0
click at [280, 177] on div "Exemption $1.00" at bounding box center [332, 178] width 298 height 24
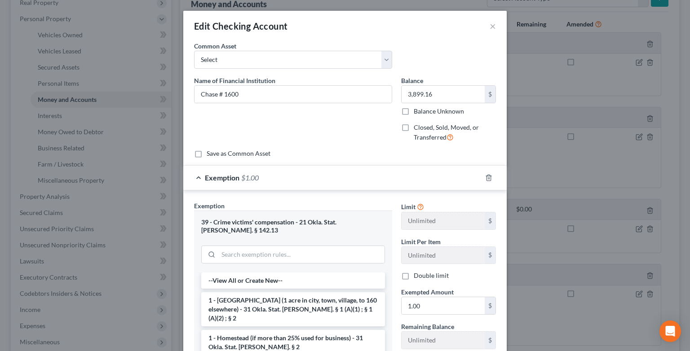
click at [188, 182] on div "Exemption $1.00" at bounding box center [332, 178] width 298 height 24
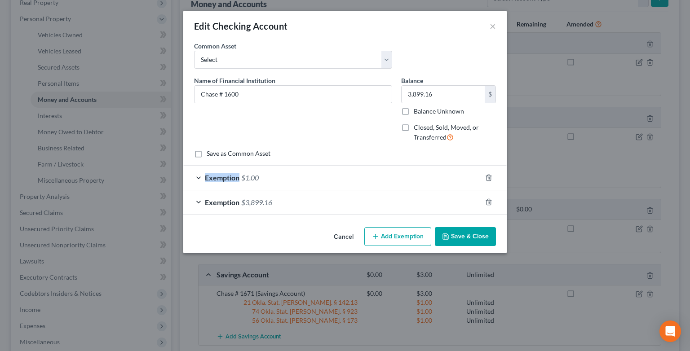
click at [189, 182] on div "Exemption $1.00" at bounding box center [332, 178] width 298 height 24
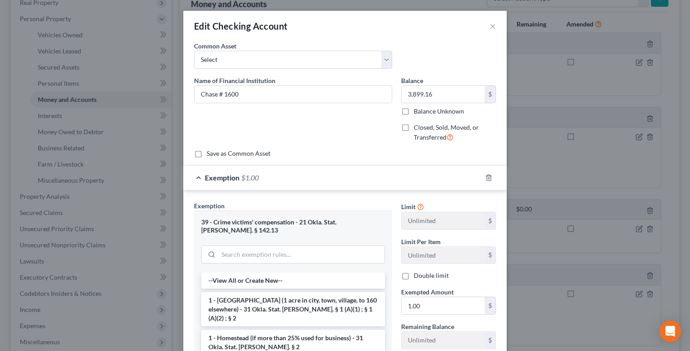
drag, startPoint x: 189, startPoint y: 182, endPoint x: 297, endPoint y: 177, distance: 108.0
click at [297, 177] on div "Exemption $1.00" at bounding box center [332, 178] width 298 height 24
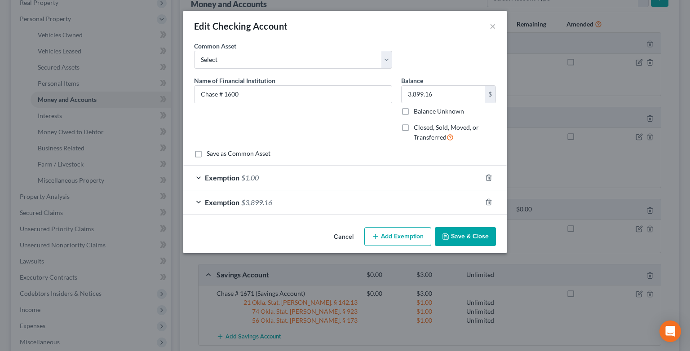
click at [200, 204] on div "Exemption $3,899.16" at bounding box center [332, 203] width 298 height 24
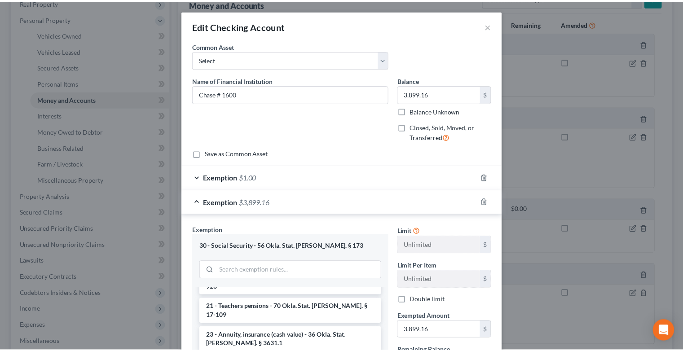
scroll to position [144, 0]
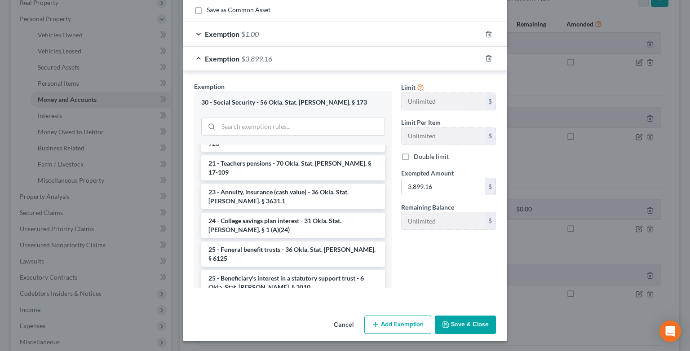
click at [467, 333] on button "Save & Close" at bounding box center [465, 325] width 61 height 19
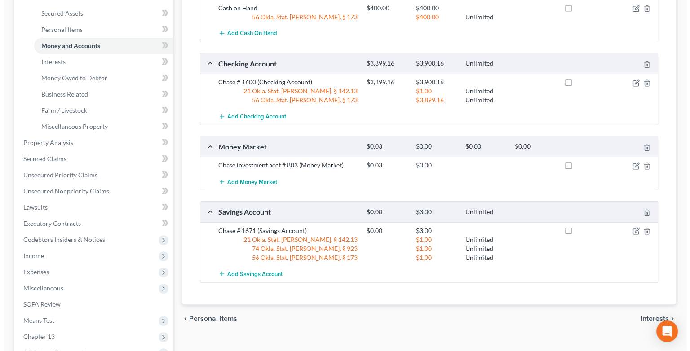
scroll to position [201, 0]
click at [641, 228] on icon "button" at bounding box center [643, 231] width 7 height 7
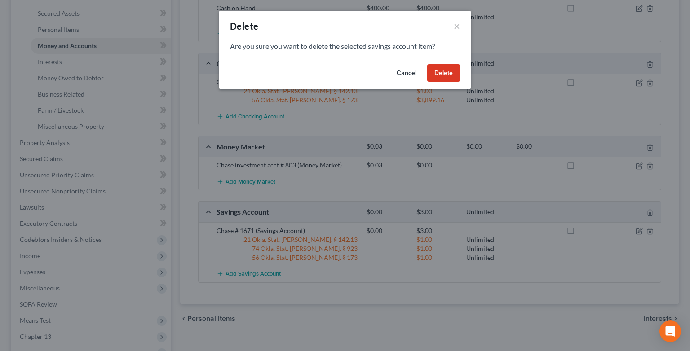
click at [409, 73] on button "Cancel" at bounding box center [407, 73] width 34 height 18
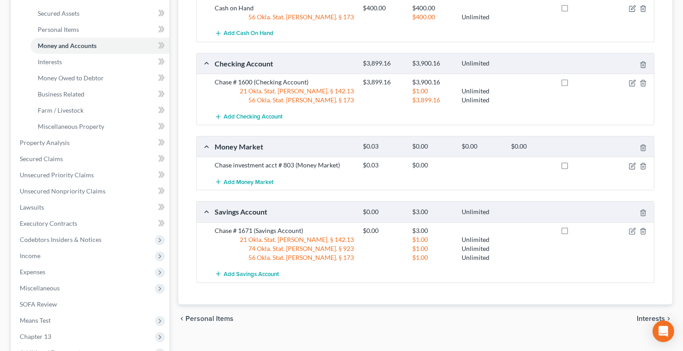
click at [629, 235] on div "$1.00 Unlimited" at bounding box center [507, 239] width 297 height 9
click at [631, 231] on icon "button" at bounding box center [632, 231] width 7 height 7
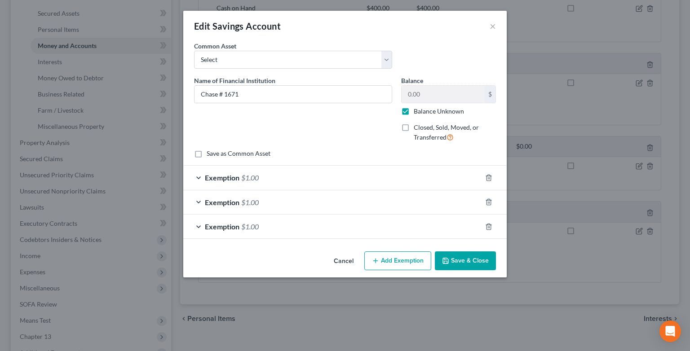
click at [414, 111] on label "Balance Unknown" at bounding box center [439, 111] width 50 height 9
click at [417, 111] on input "Balance Unknown" at bounding box center [420, 110] width 6 height 6
checkbox input "false"
click at [428, 97] on input "0.00" at bounding box center [443, 94] width 83 height 17
type input "4,000.14"
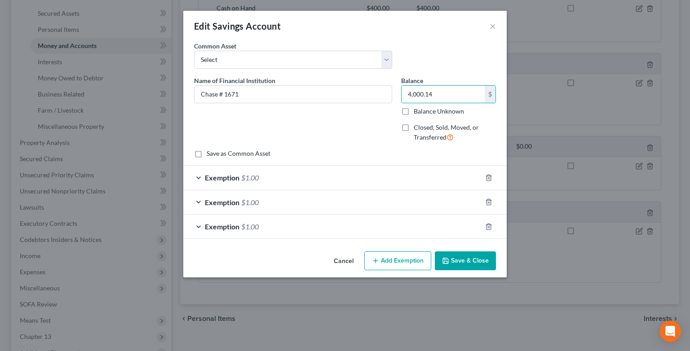
click at [200, 177] on div "Exemption $1.00" at bounding box center [332, 178] width 298 height 24
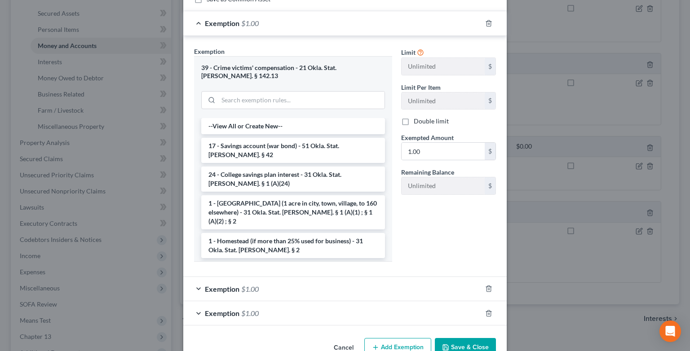
scroll to position [169, 0]
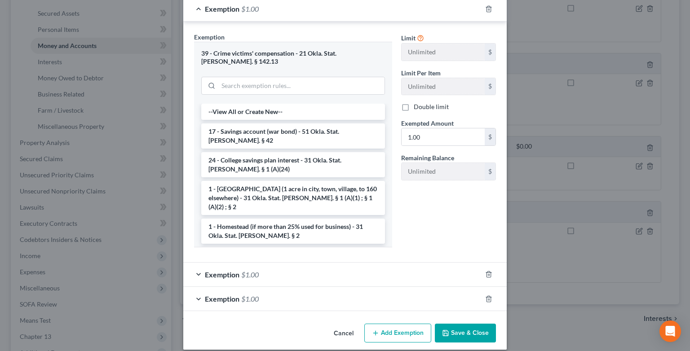
click at [194, 267] on div "Exemption $1.00" at bounding box center [332, 275] width 298 height 24
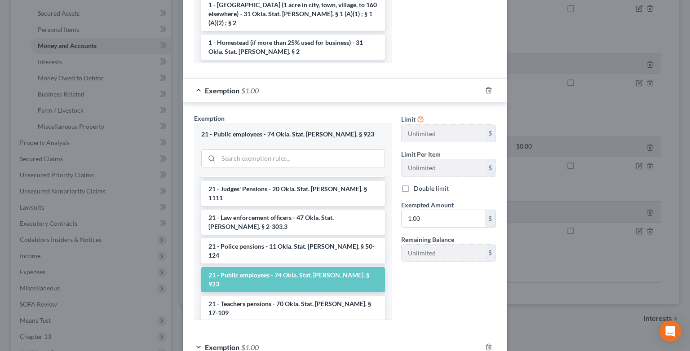
scroll to position [401, 0]
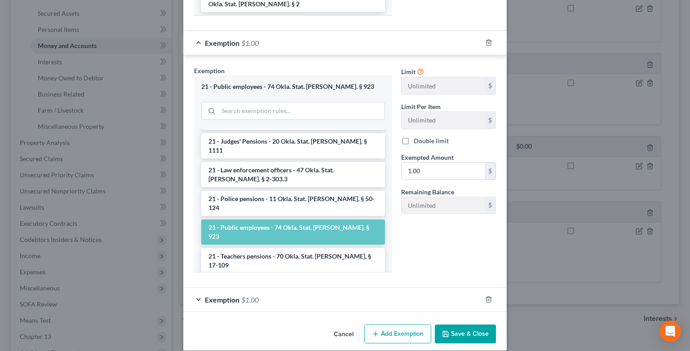
click at [194, 289] on div "Exemption $1.00" at bounding box center [332, 300] width 298 height 24
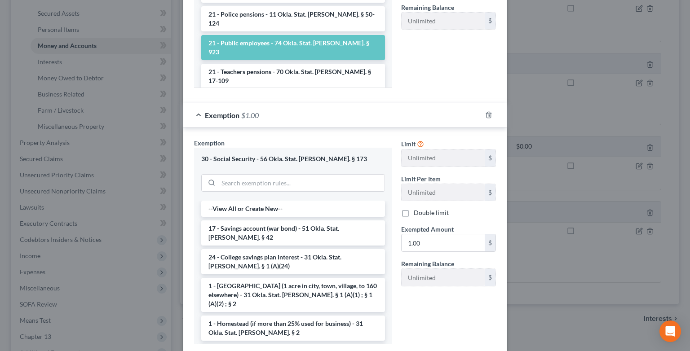
scroll to position [590, 0]
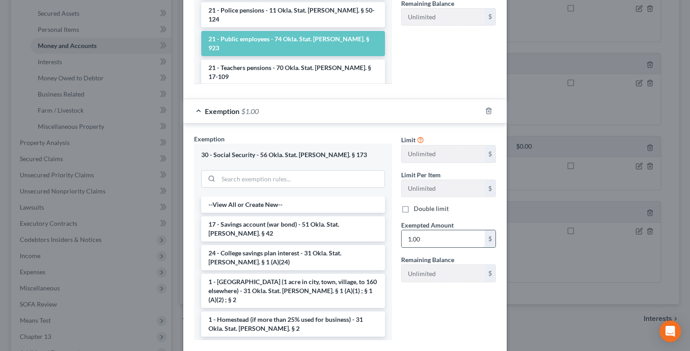
click at [420, 231] on input "1.00" at bounding box center [443, 239] width 83 height 17
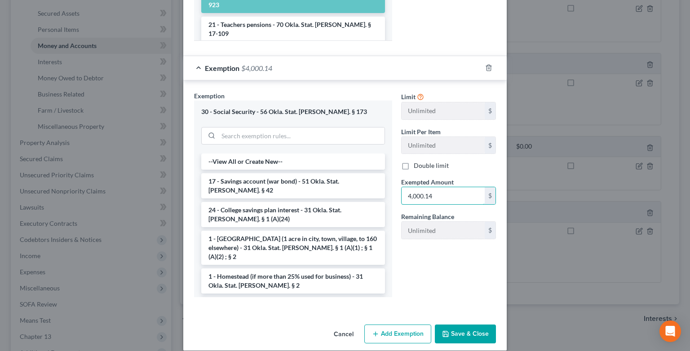
type input "4,000.14"
click at [446, 331] on icon "button" at bounding box center [445, 334] width 7 height 7
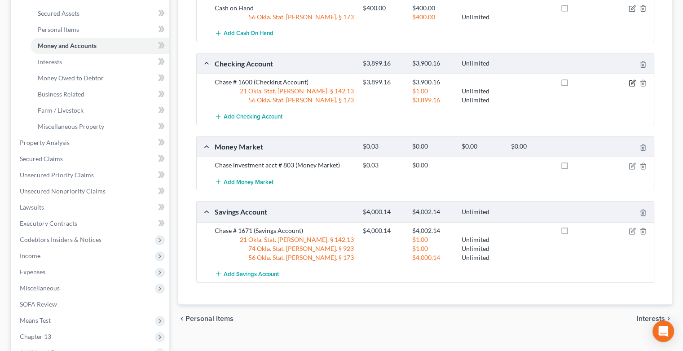
click at [632, 84] on icon "button" at bounding box center [632, 82] width 5 height 5
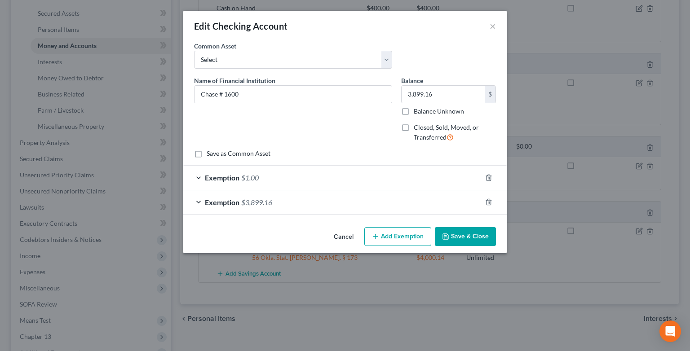
click at [412, 238] on button "Add Exemption" at bounding box center [397, 236] width 67 height 19
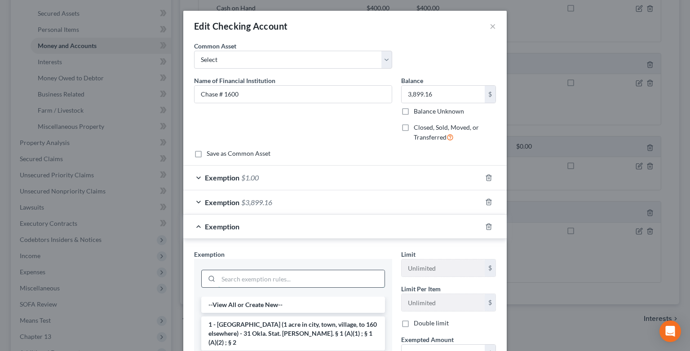
click at [242, 276] on input "search" at bounding box center [301, 278] width 166 height 17
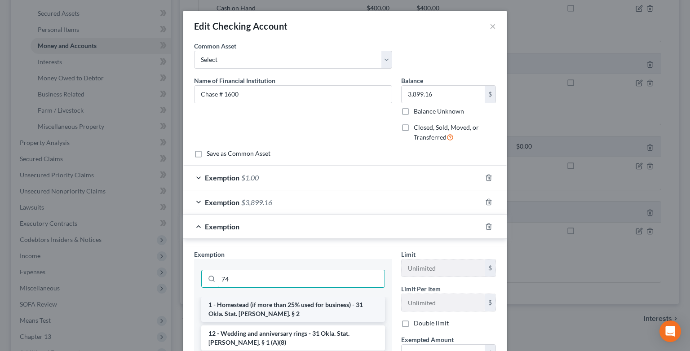
scroll to position [74, 0]
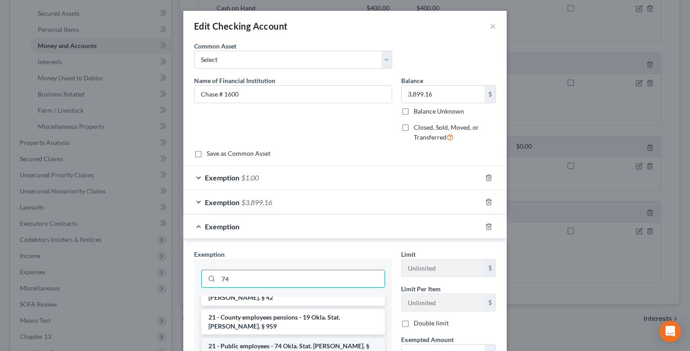
type input "74"
click at [270, 338] on li "21 - Public employees - 74 Okla. Stat. [PERSON_NAME]. § 923" at bounding box center [293, 350] width 184 height 25
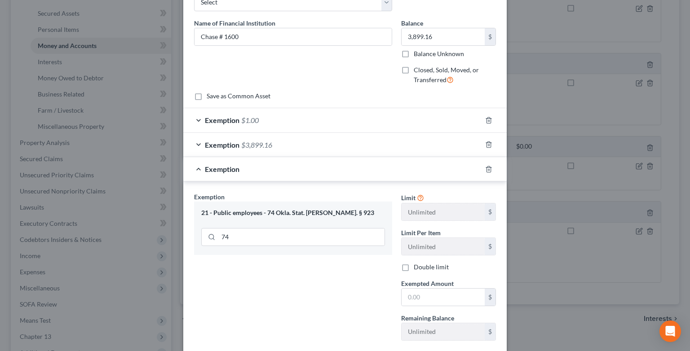
scroll to position [59, 0]
click at [436, 302] on input "text" at bounding box center [443, 296] width 83 height 17
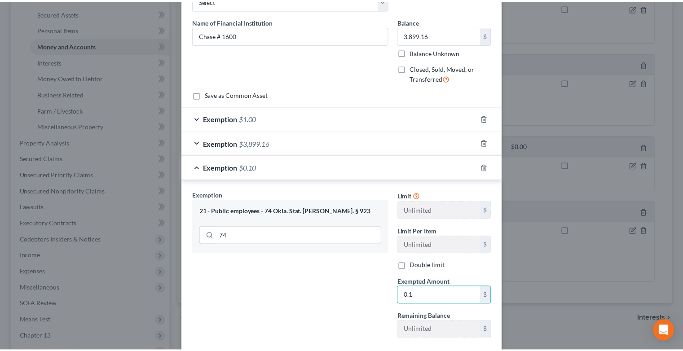
scroll to position [110, 0]
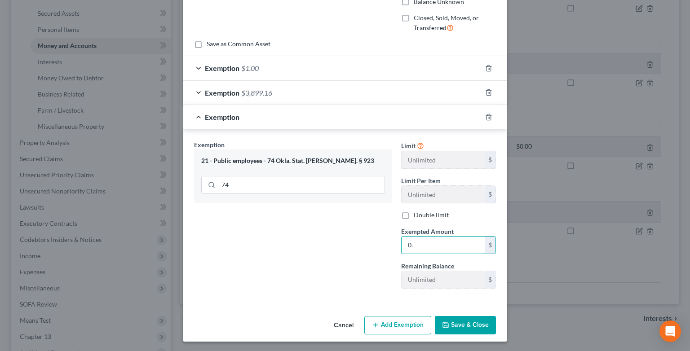
type input "0"
type input "1.0"
click at [471, 327] on button "Save & Close" at bounding box center [465, 325] width 61 height 19
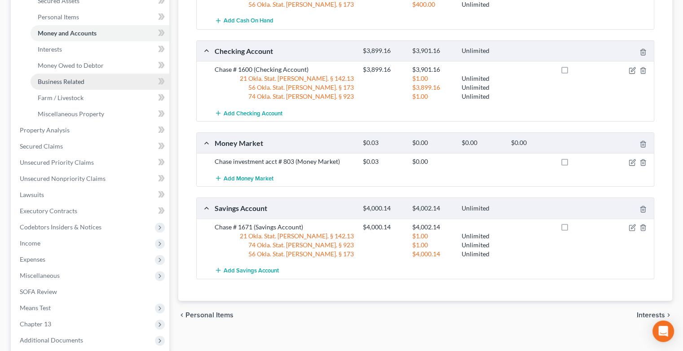
scroll to position [303, 0]
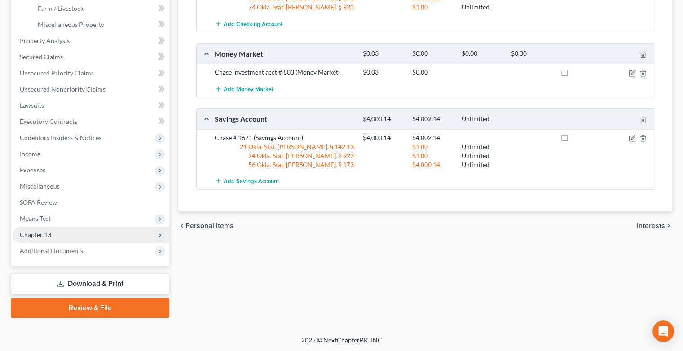
click at [34, 230] on span "Chapter 13" at bounding box center [91, 235] width 157 height 16
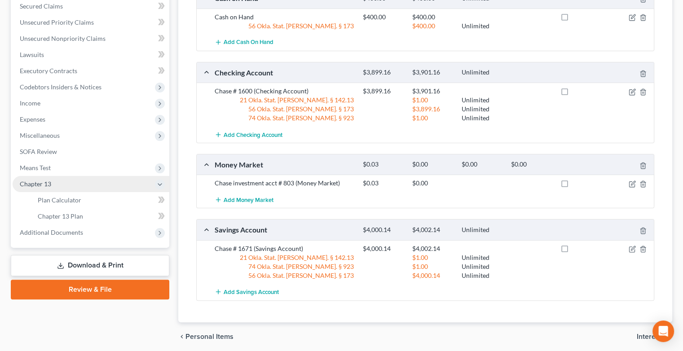
scroll to position [174, 0]
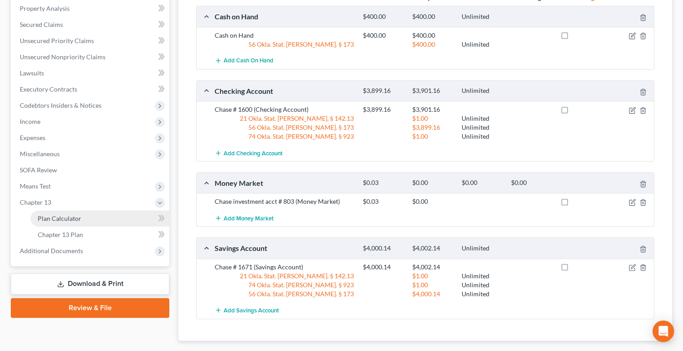
click at [61, 222] on link "Plan Calculator" at bounding box center [100, 219] width 139 height 16
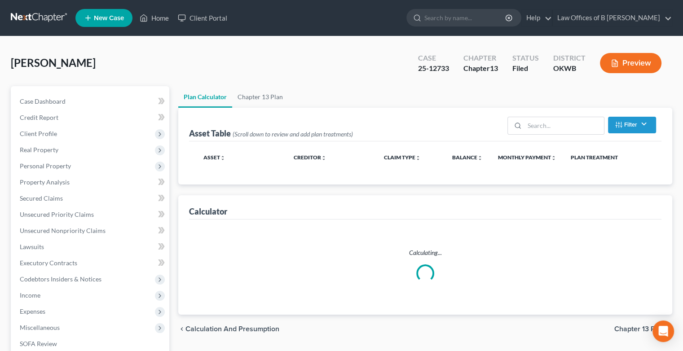
select select "59"
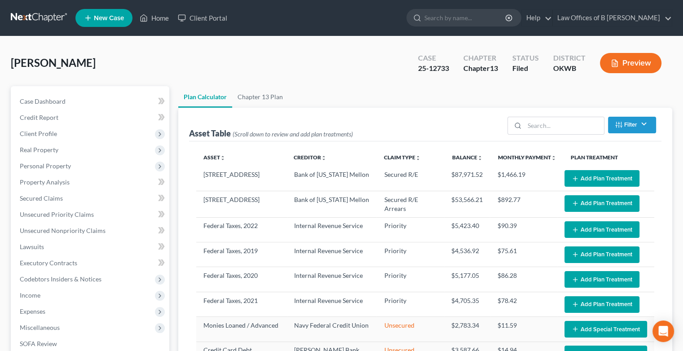
select select "59"
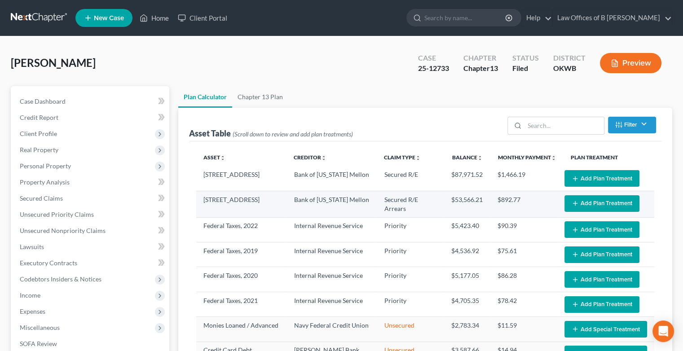
click at [426, 206] on td "Secured R/E Arrears" at bounding box center [410, 204] width 67 height 26
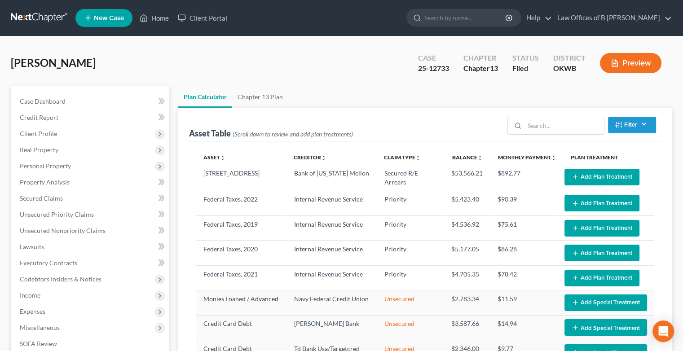
scroll to position [24, 0]
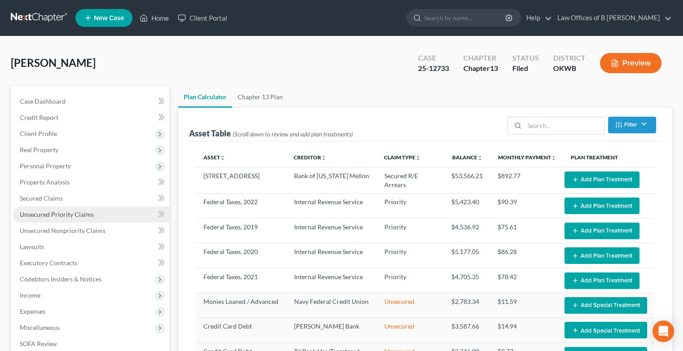
click at [119, 217] on link "Unsecured Priority Claims" at bounding box center [91, 215] width 157 height 16
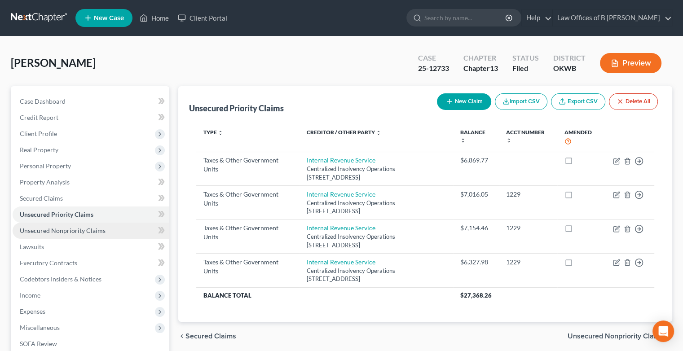
click at [84, 237] on link "Unsecured Nonpriority Claims" at bounding box center [91, 231] width 157 height 16
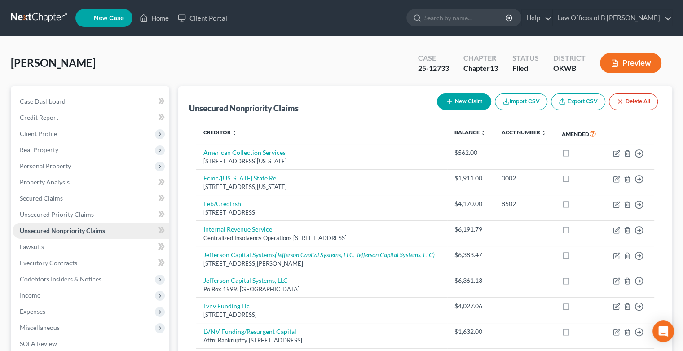
drag, startPoint x: 84, startPoint y: 237, endPoint x: 81, endPoint y: 230, distance: 8.4
click at [81, 230] on link "Unsecured Nonpriority Claims" at bounding box center [91, 231] width 157 height 16
click at [60, 217] on span "Unsecured Priority Claims" at bounding box center [57, 215] width 74 height 8
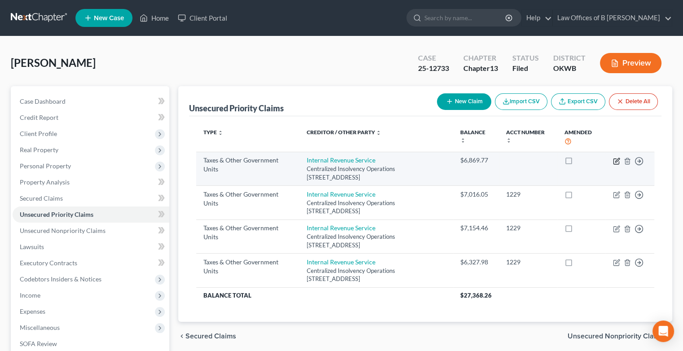
click at [616, 161] on icon "button" at bounding box center [616, 161] width 7 height 7
select select "0"
select select "39"
select select "0"
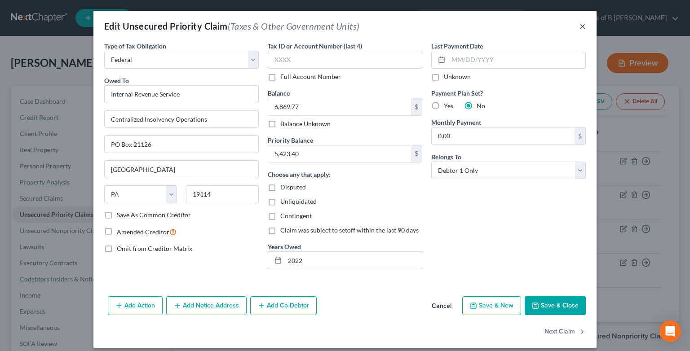
click at [580, 29] on button "×" at bounding box center [583, 26] width 6 height 11
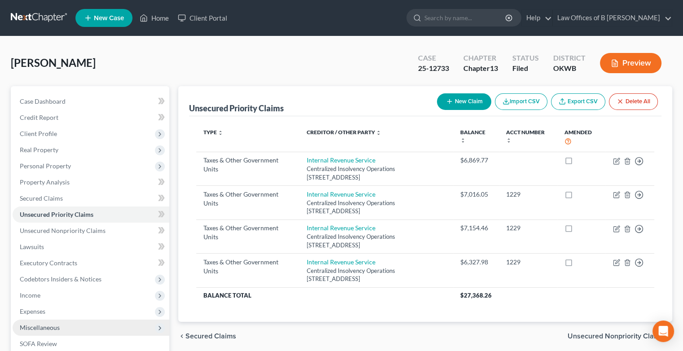
scroll to position [142, 0]
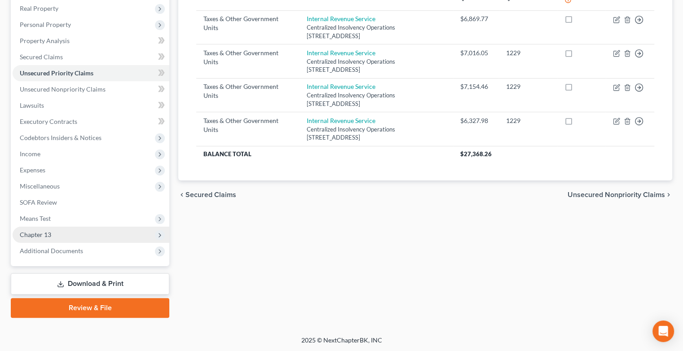
click at [55, 236] on span "Chapter 13" at bounding box center [91, 235] width 157 height 16
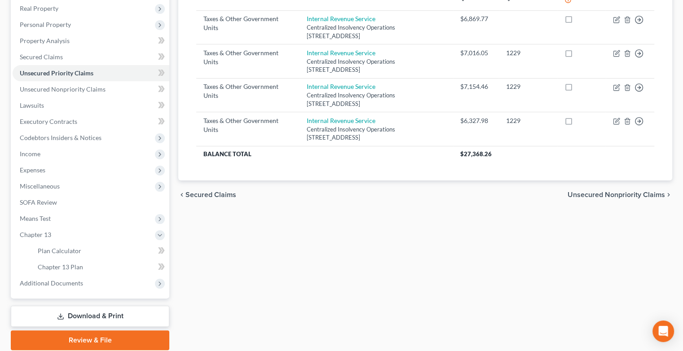
click at [157, 265] on div "New" at bounding box center [156, 260] width 18 height 15
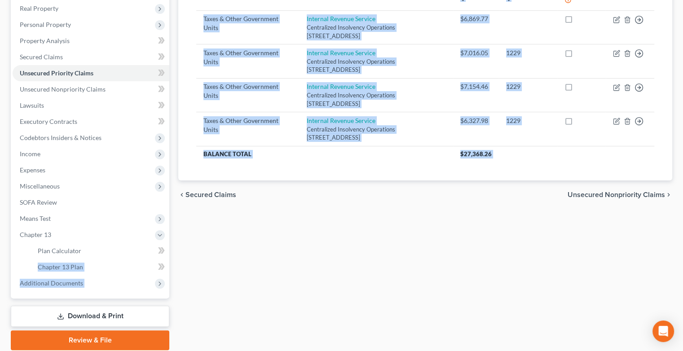
drag, startPoint x: 153, startPoint y: 262, endPoint x: 157, endPoint y: 265, distance: 4.9
click at [157, 265] on body "Home New Case Client Portal Law Offices of B [PERSON_NAME] [PERSON_NAME][EMAIL_…" at bounding box center [341, 121] width 683 height 526
drag, startPoint x: 157, startPoint y: 265, endPoint x: 85, endPoint y: 267, distance: 72.4
click at [85, 267] on link "Chapter 13 Plan" at bounding box center [100, 267] width 139 height 16
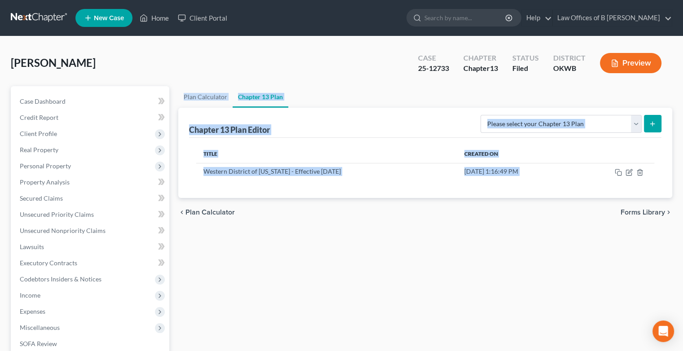
click at [540, 236] on div "Plan Calculator Chapter 13 Plan Chapter 13 Plan Editor Please select your Chapt…" at bounding box center [425, 289] width 503 height 406
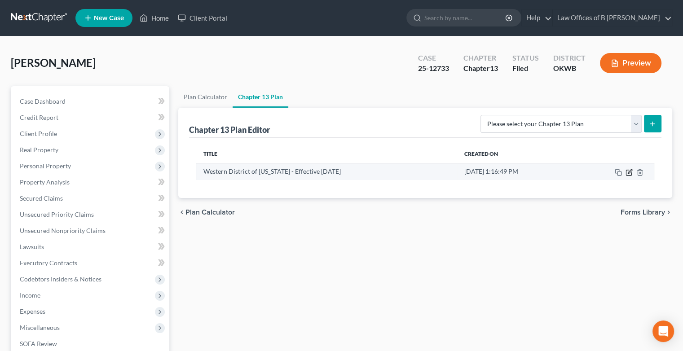
click at [629, 170] on icon "button" at bounding box center [629, 172] width 7 height 7
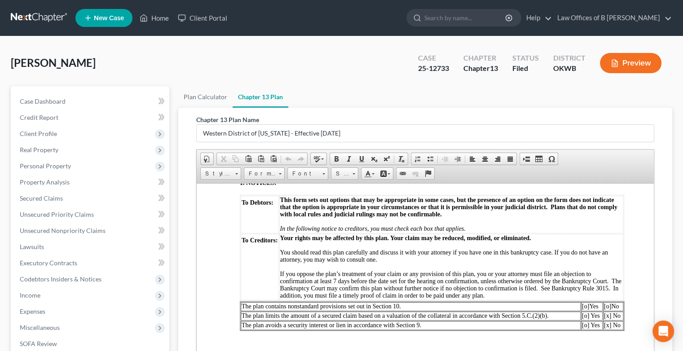
scroll to position [194, 0]
click at [599, 299] on span "Your rights may be affected by this plan. Your claim may be reduced, modified, …" at bounding box center [450, 267] width 341 height 64
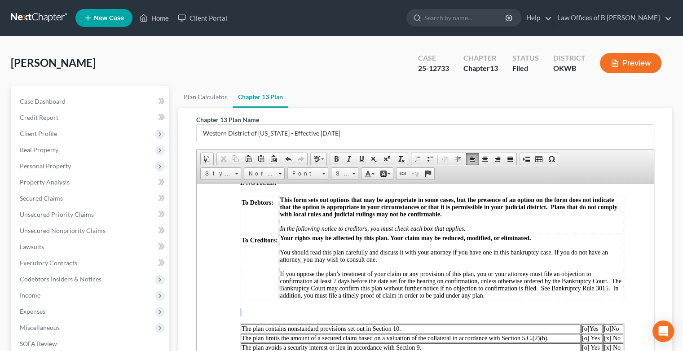
click at [279, 164] on span "Cut Copy Paste Paste as plain text Paste from Word Undo Redo" at bounding box center [262, 159] width 91 height 13
click at [289, 153] on link "Undo" at bounding box center [288, 159] width 13 height 12
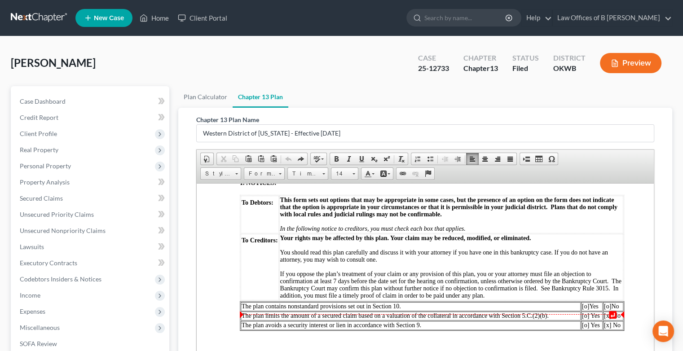
click at [607, 310] on span "[o]" at bounding box center [607, 306] width 7 height 7
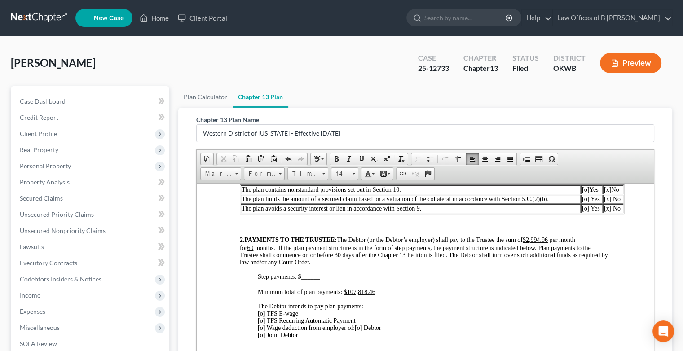
scroll to position [311, 0]
click at [548, 243] on u "$2,994.96" at bounding box center [535, 239] width 25 height 7
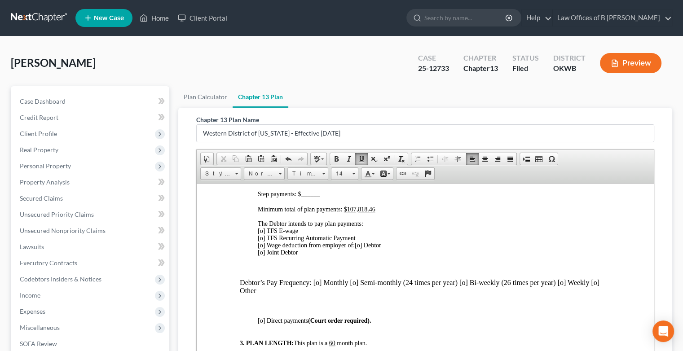
scroll to position [394, 0]
click at [261, 248] on span "[o] TFS E-wage [o] TFS Recurring Automatic Payment [o] Wage deduction from empl…" at bounding box center [307, 237] width 98 height 21
click at [262, 248] on span "[o] TFS E-wage [o] TFS Recurring Automatic Payment [o] Wage deduction from empl…" at bounding box center [307, 237] width 98 height 21
click at [319, 295] on p "Debtor’s Pay Frequency: [o] Monthly [o] Semi-monthly (24 times per year) [o] Bi…" at bounding box center [425, 287] width 371 height 16
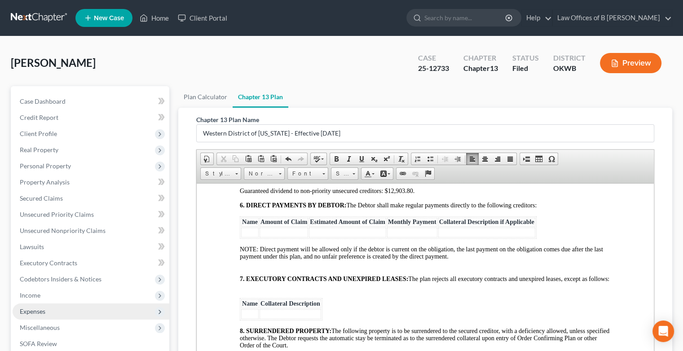
scroll to position [174, 0]
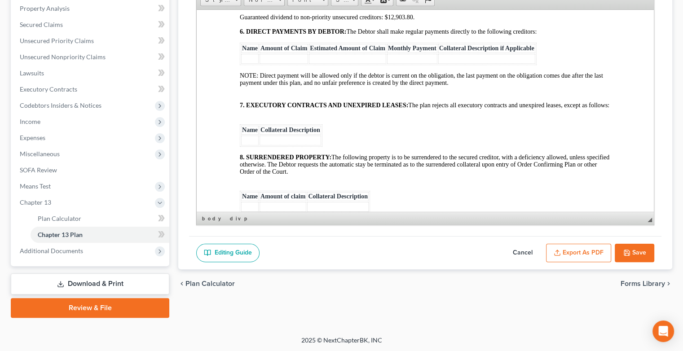
click at [634, 251] on button "Save" at bounding box center [635, 253] width 40 height 19
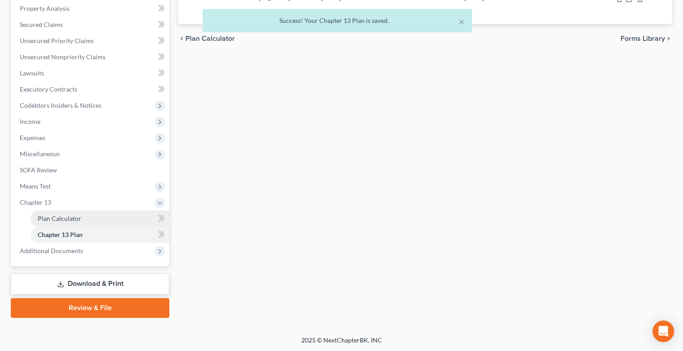
click at [56, 219] on span "Plan Calculator" at bounding box center [60, 219] width 44 height 8
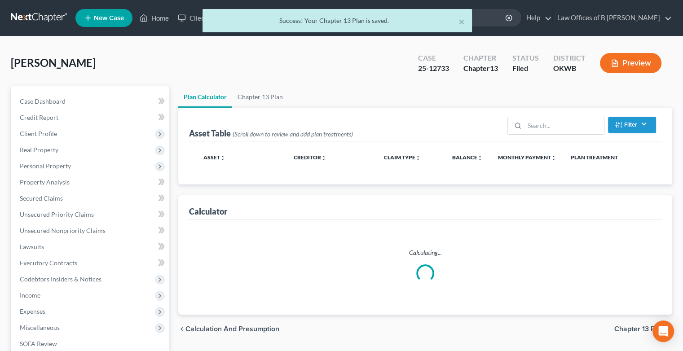
select select "59"
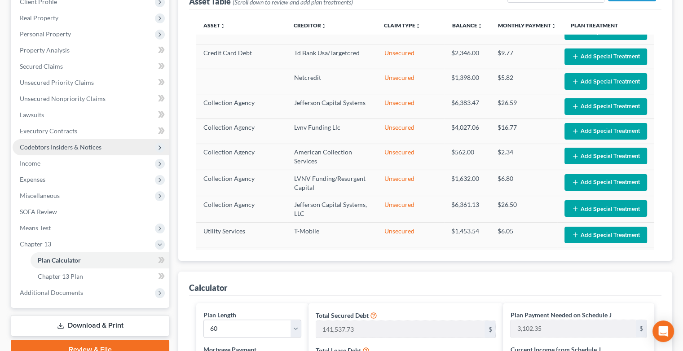
scroll to position [133, 0]
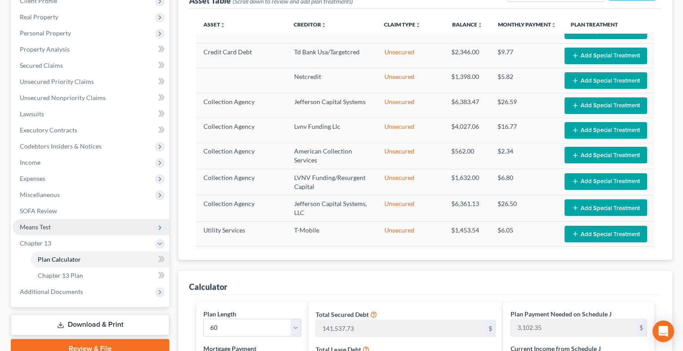
click at [42, 226] on span "Means Test" at bounding box center [35, 227] width 31 height 8
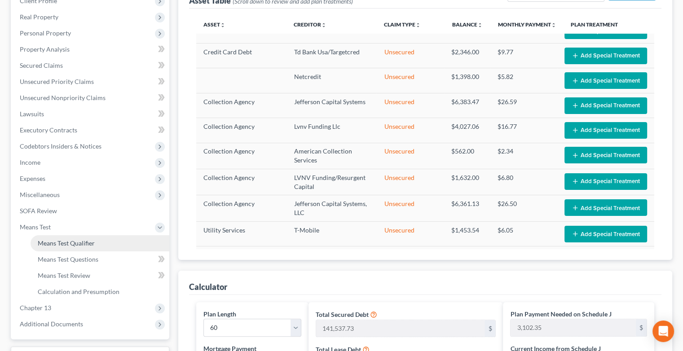
click at [70, 240] on span "Means Test Qualifier" at bounding box center [66, 243] width 57 height 8
